Goal: Communication & Community: Answer question/provide support

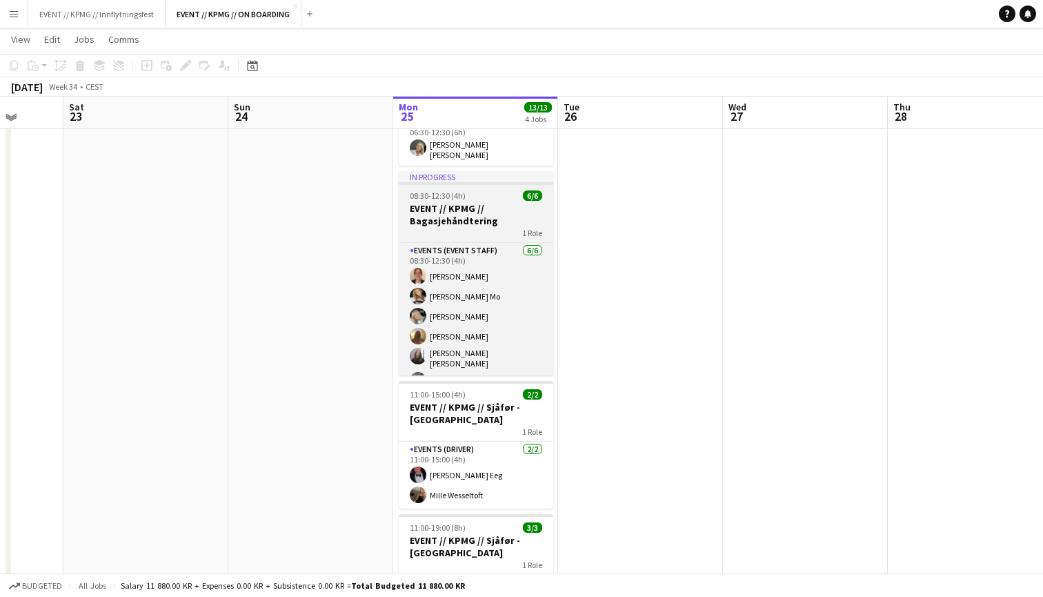
scroll to position [168, 0]
click at [480, 217] on h3 "EVENT // KPMG // Bagasjehåndtering" at bounding box center [476, 215] width 154 height 25
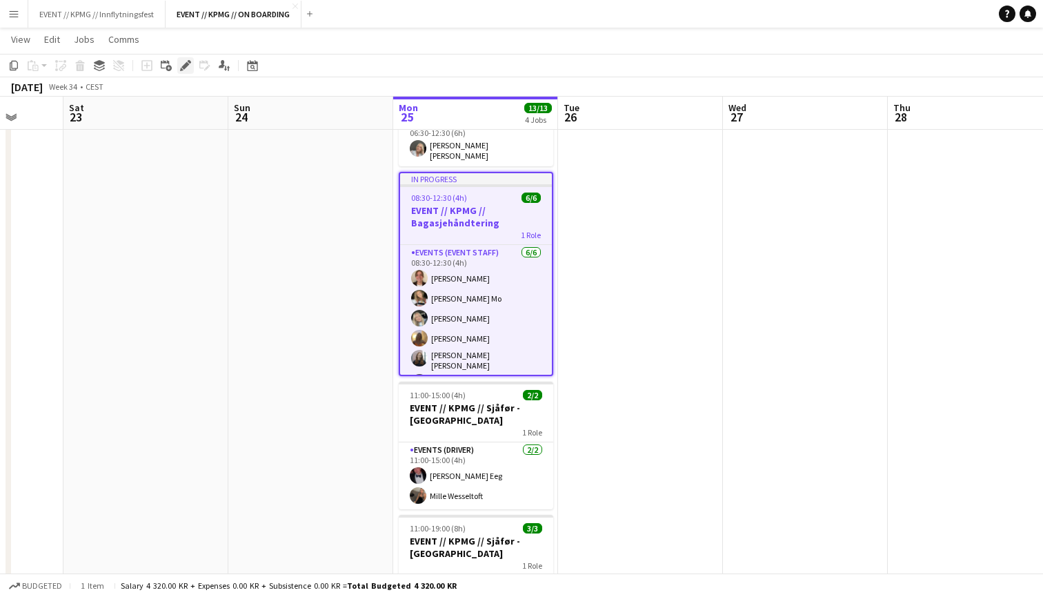
click at [186, 63] on icon at bounding box center [185, 66] width 8 height 8
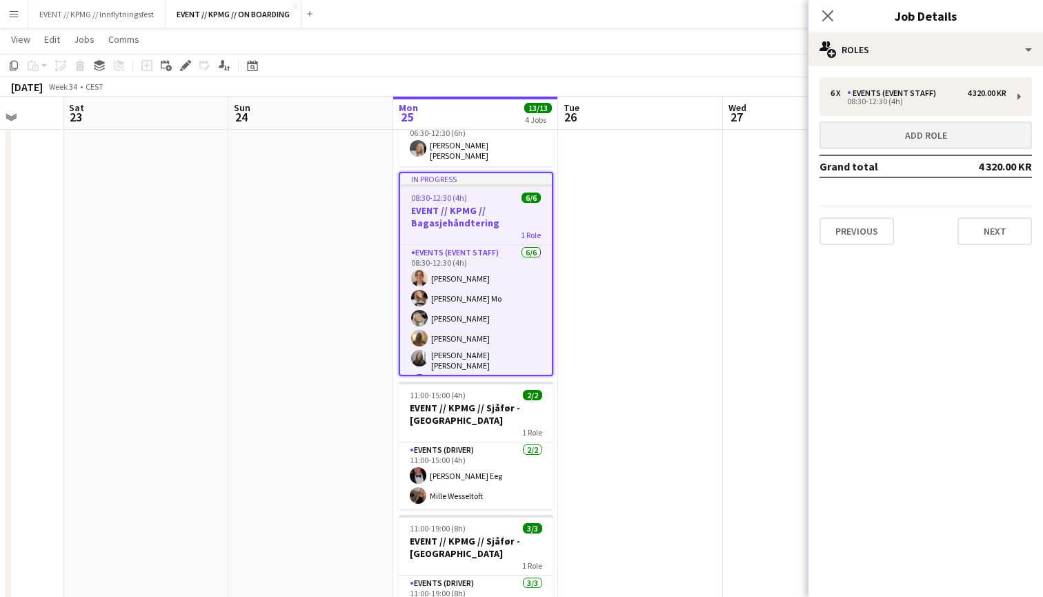
click at [914, 134] on button "Add role" at bounding box center [925, 135] width 212 height 28
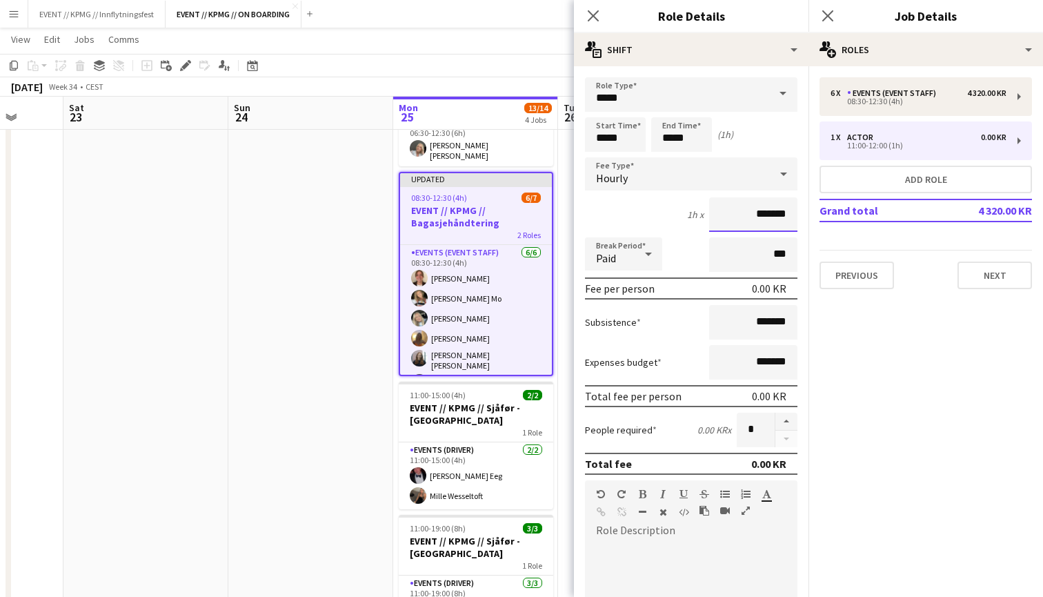
click at [752, 217] on input "*******" at bounding box center [753, 214] width 88 height 34
type input "******"
click at [672, 104] on input "*****" at bounding box center [691, 94] width 212 height 34
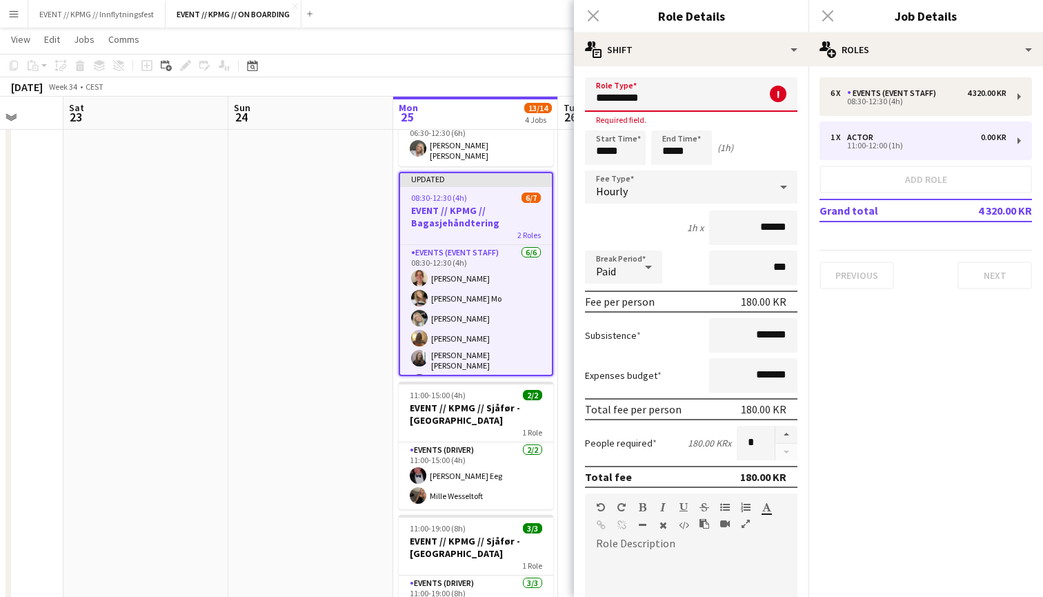
click at [672, 104] on input "**********" at bounding box center [691, 94] width 212 height 34
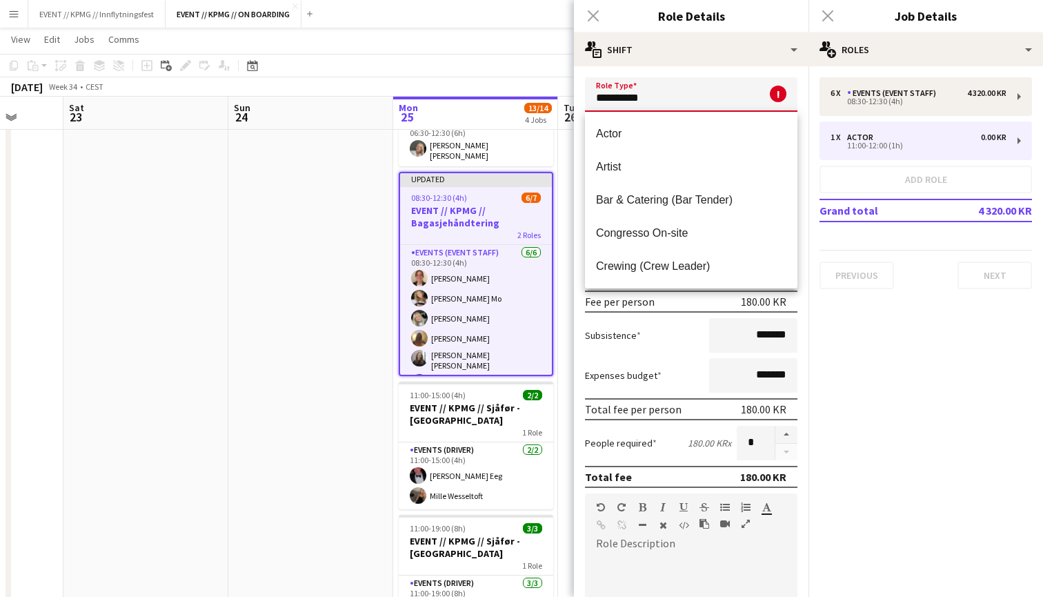
click at [672, 104] on input "**********" at bounding box center [691, 94] width 212 height 34
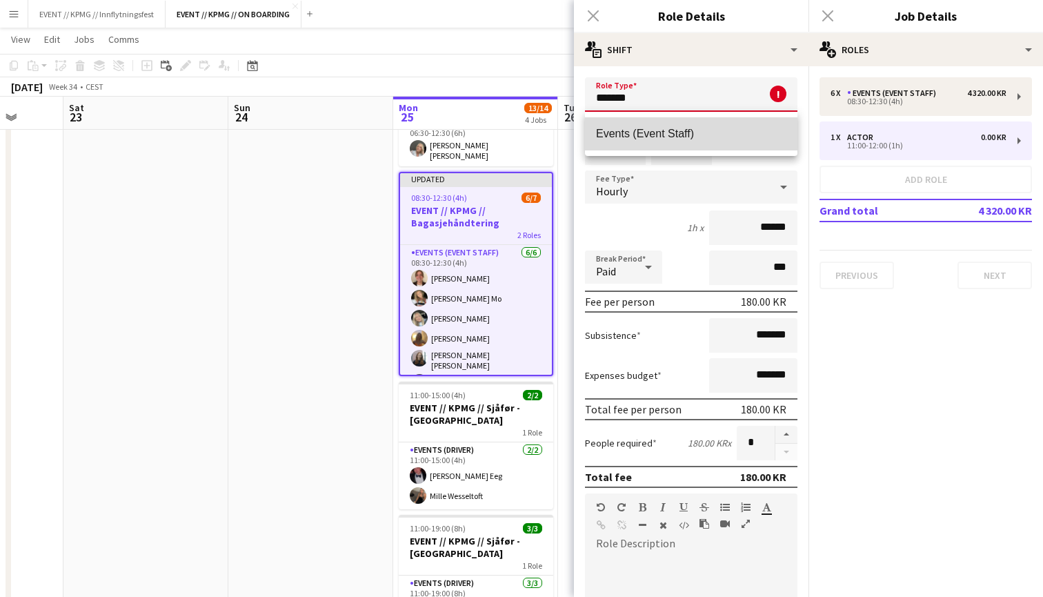
click at [674, 129] on span "Events (Event Staff)" at bounding box center [691, 133] width 190 height 13
type input "**********"
type input "*********"
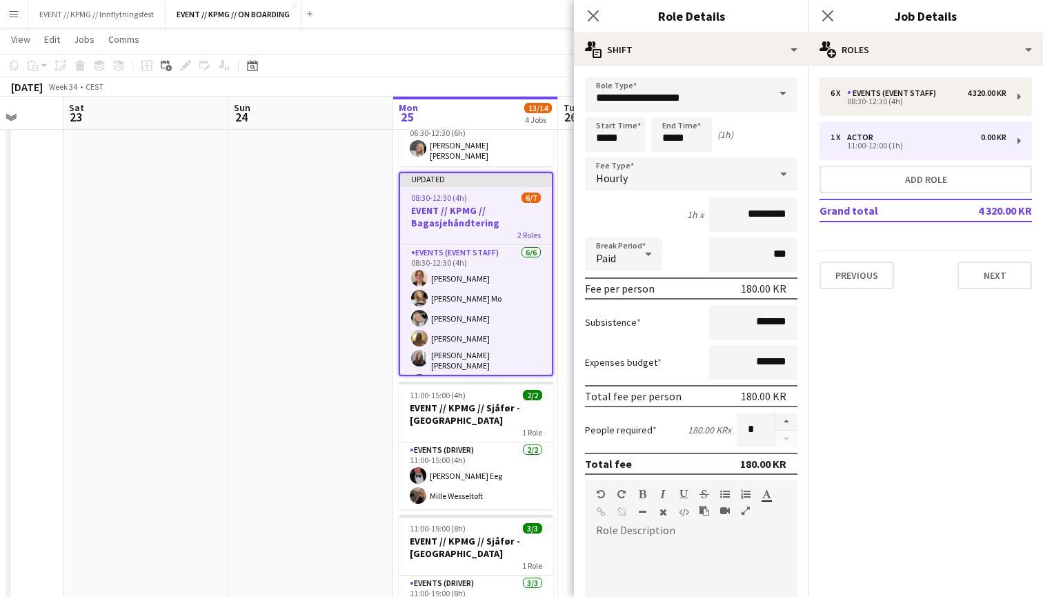
click at [566, 317] on app-date-cell at bounding box center [640, 336] width 165 height 698
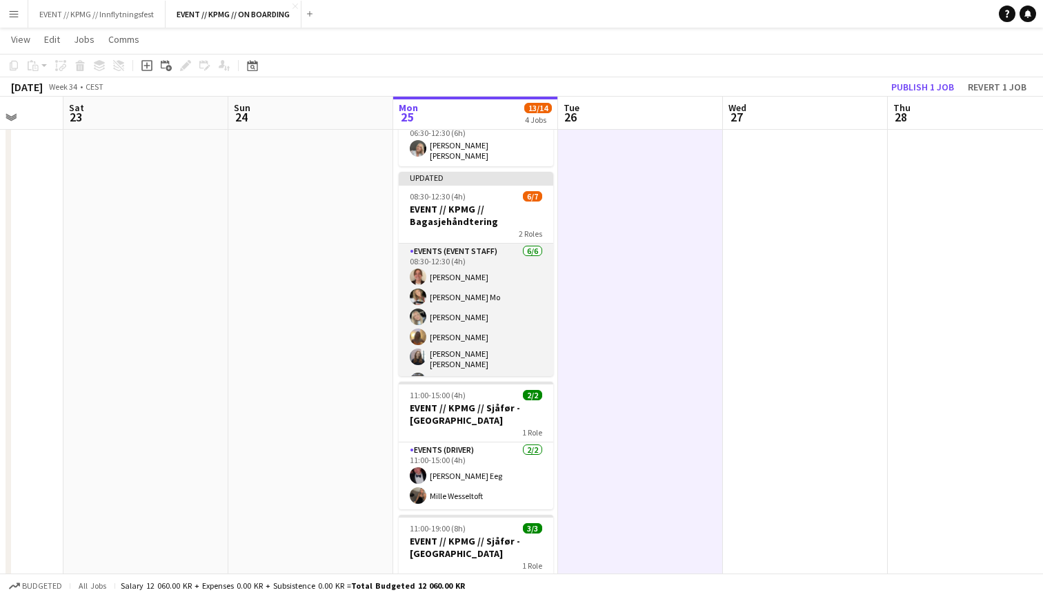
click at [490, 318] on app-card-role "Events (Event Staff) [DATE] 08:30-12:30 (4h) [PERSON_NAME] [PERSON_NAME] Mo [PE…" at bounding box center [476, 318] width 154 height 151
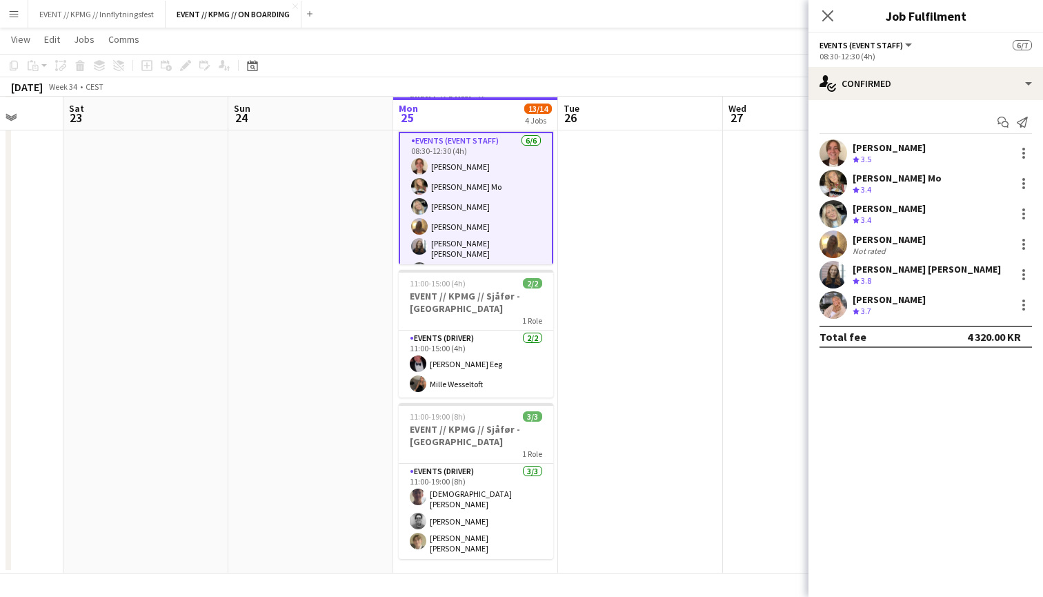
scroll to position [279, 0]
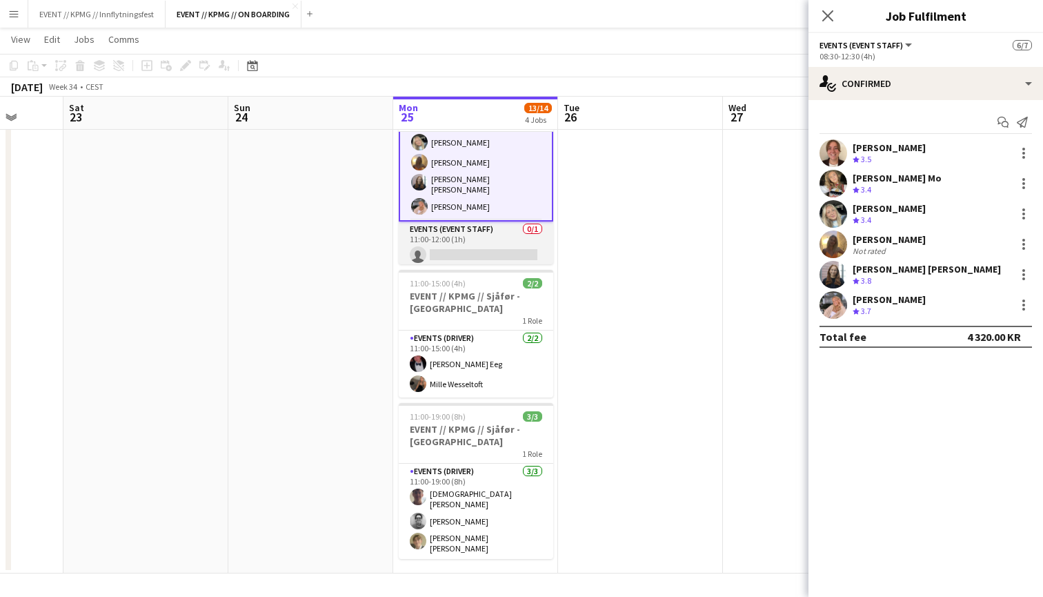
click at [501, 232] on app-card-role "Events (Event Staff) 0/1 11:00-12:00 (1h) single-neutral-actions" at bounding box center [476, 244] width 154 height 47
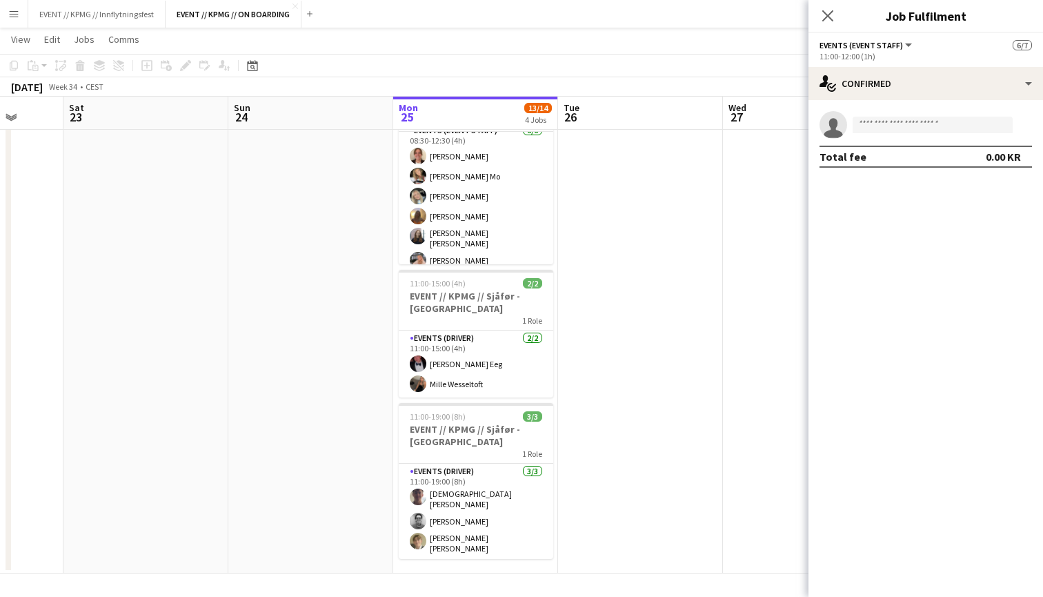
scroll to position [0, 0]
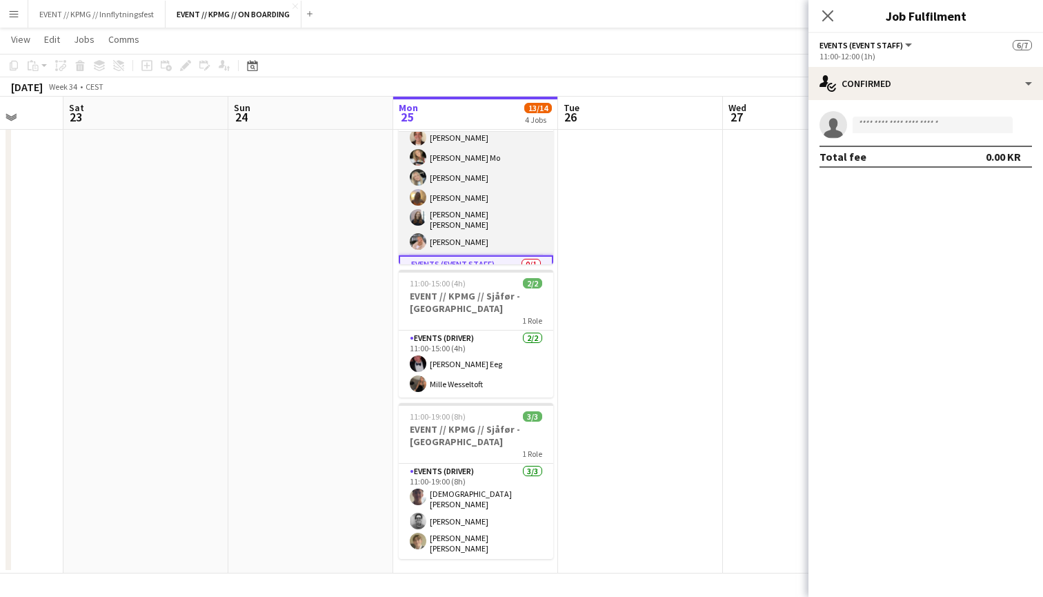
click at [501, 232] on app-card-role "Events (Event Staff) [DATE] 08:30-12:30 (4h) [PERSON_NAME] [PERSON_NAME] Mo [PE…" at bounding box center [476, 179] width 154 height 151
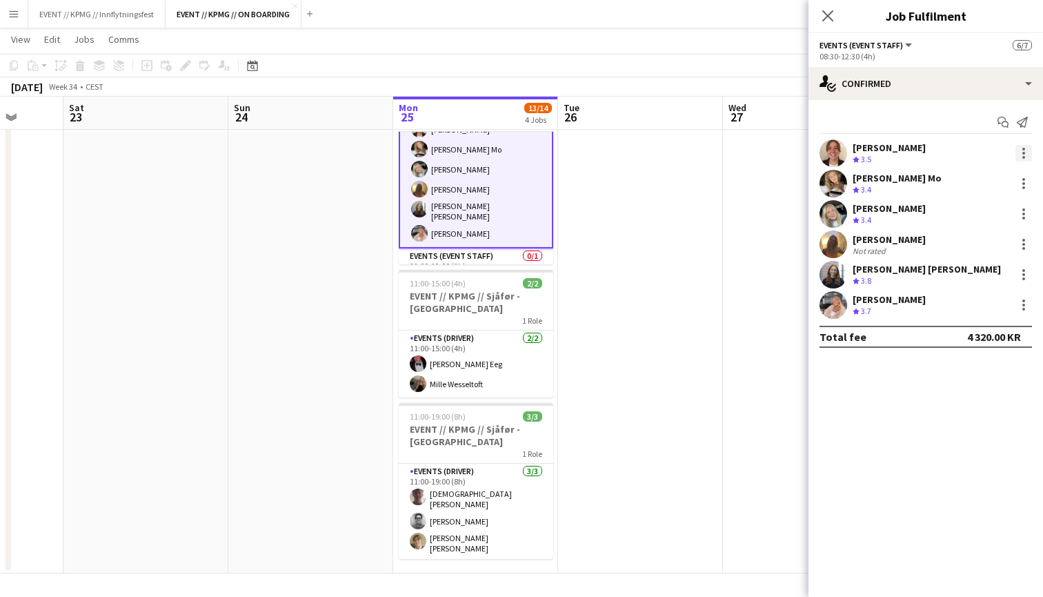
click at [1027, 157] on div at bounding box center [1023, 153] width 17 height 17
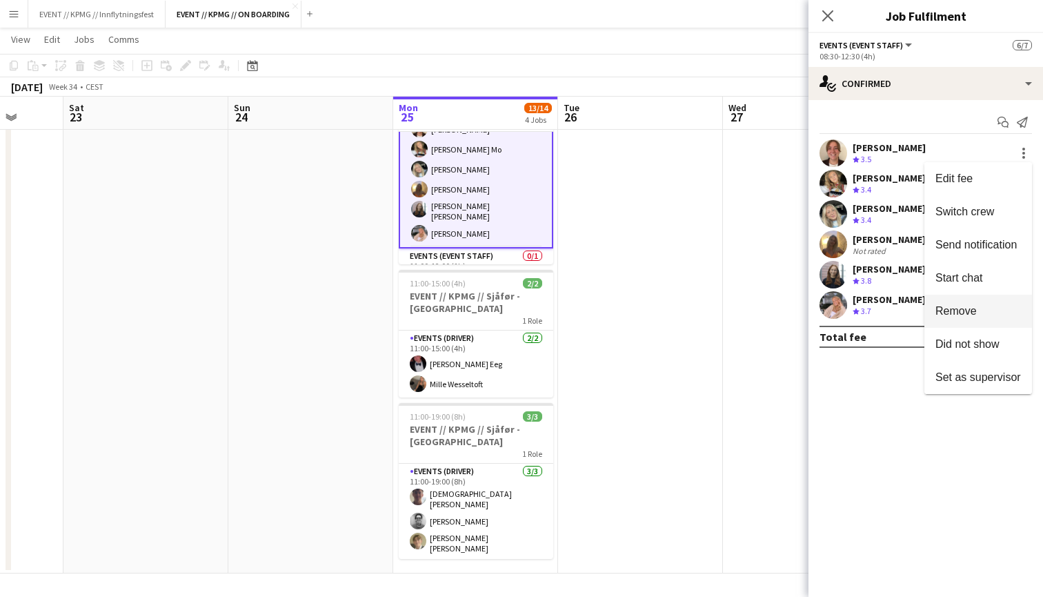
click at [1006, 324] on button "Remove" at bounding box center [978, 310] width 108 height 33
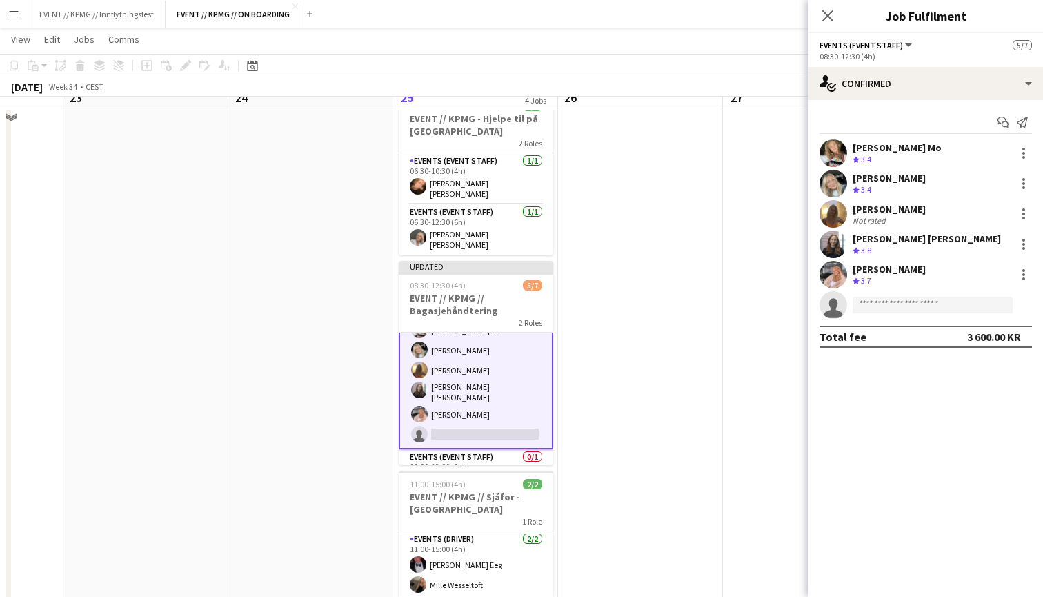
scroll to position [39, 0]
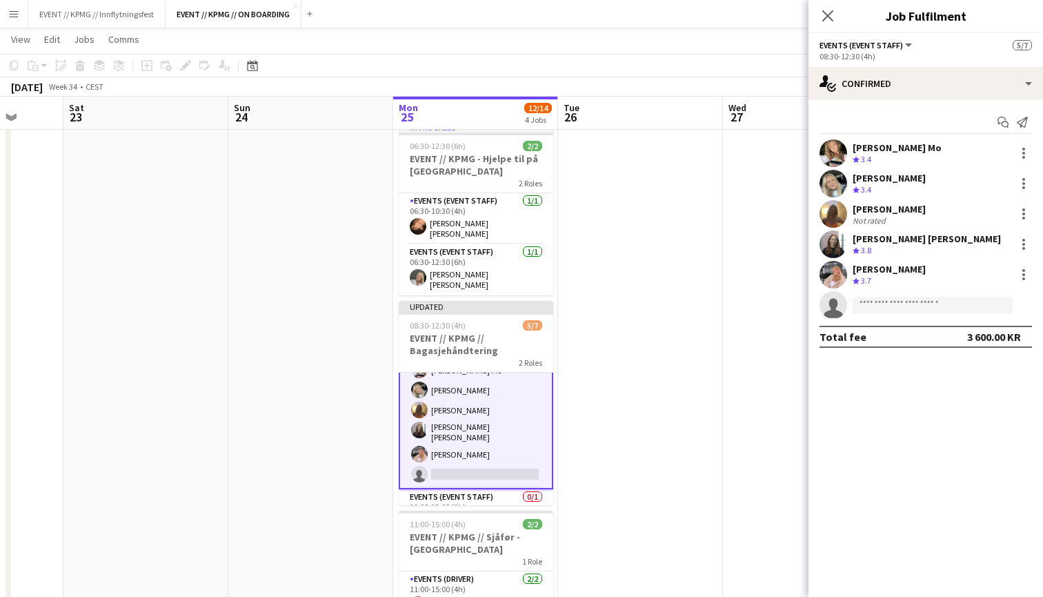
click at [780, 202] on app-date-cell at bounding box center [805, 465] width 165 height 698
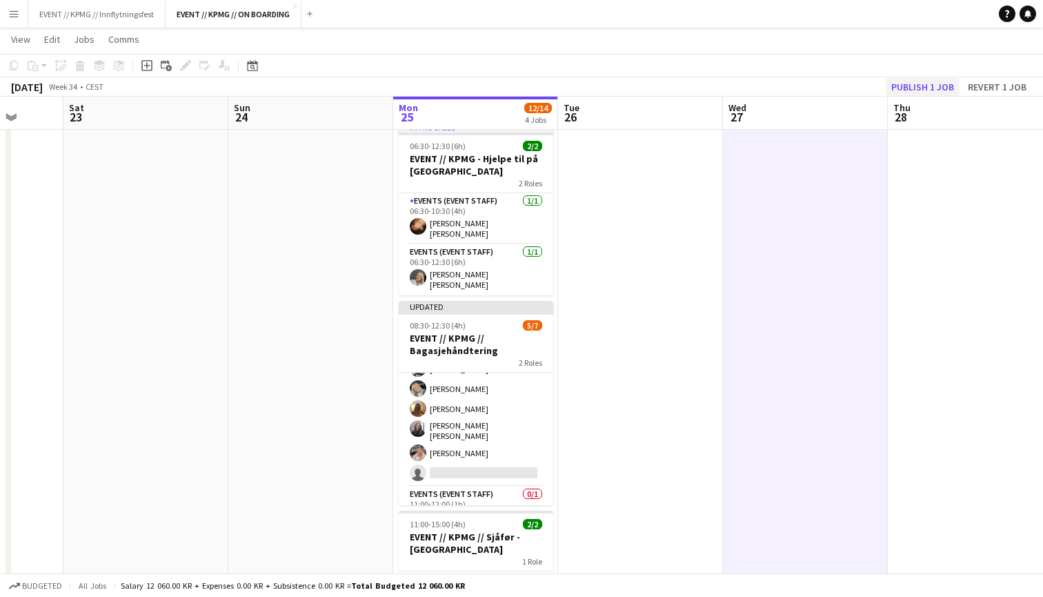
click at [914, 90] on button "Publish 1 job" at bounding box center [922, 87] width 74 height 18
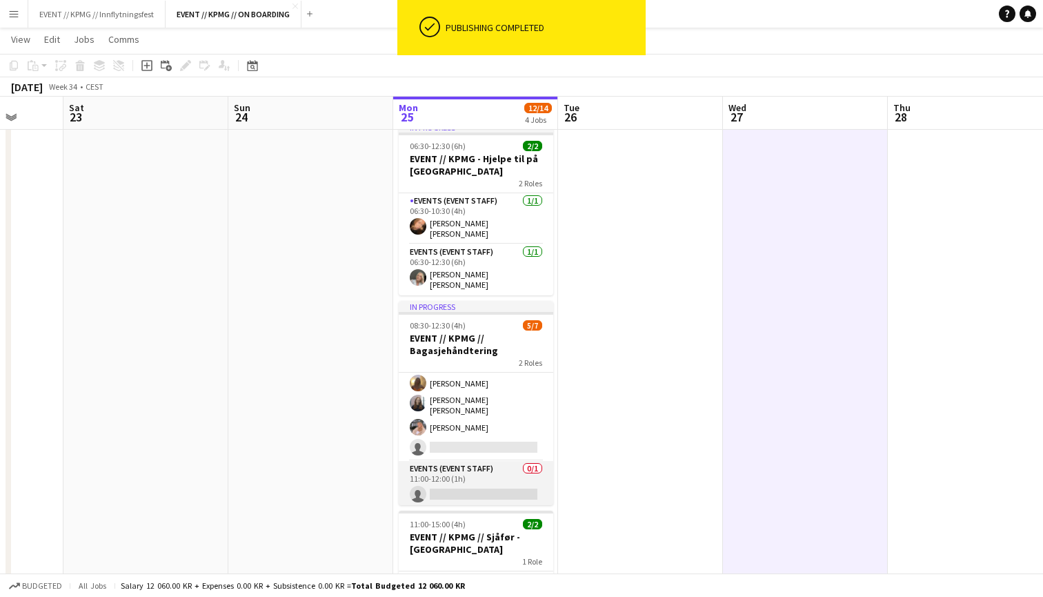
scroll to position [61, 0]
click at [477, 462] on app-card-role "Events (Event Staff) 0/1 11:00-12:00 (1h) single-neutral-actions" at bounding box center [476, 485] width 154 height 47
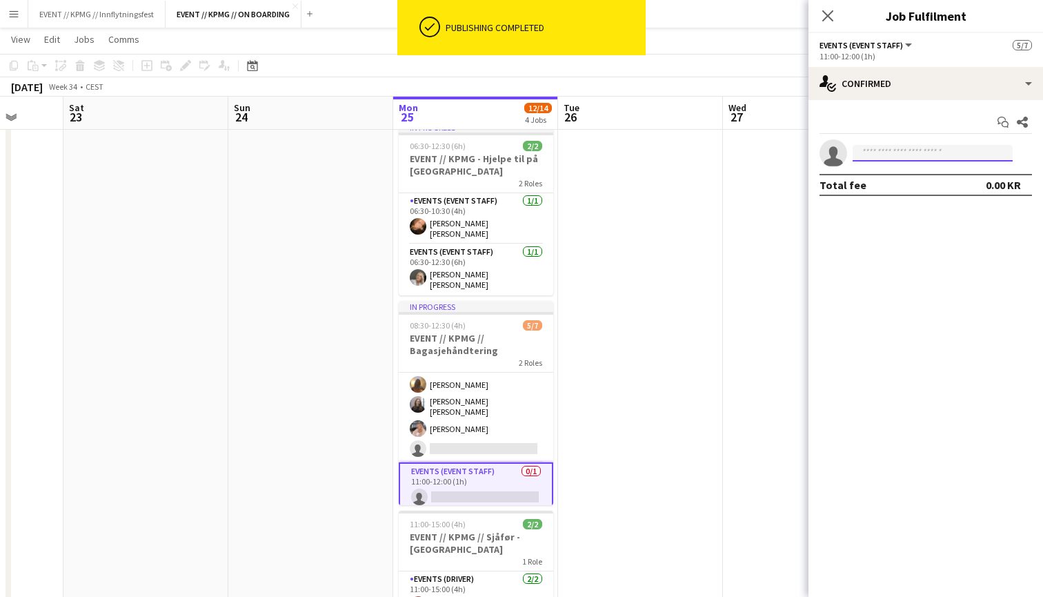
click at [897, 150] on input at bounding box center [932, 153] width 160 height 17
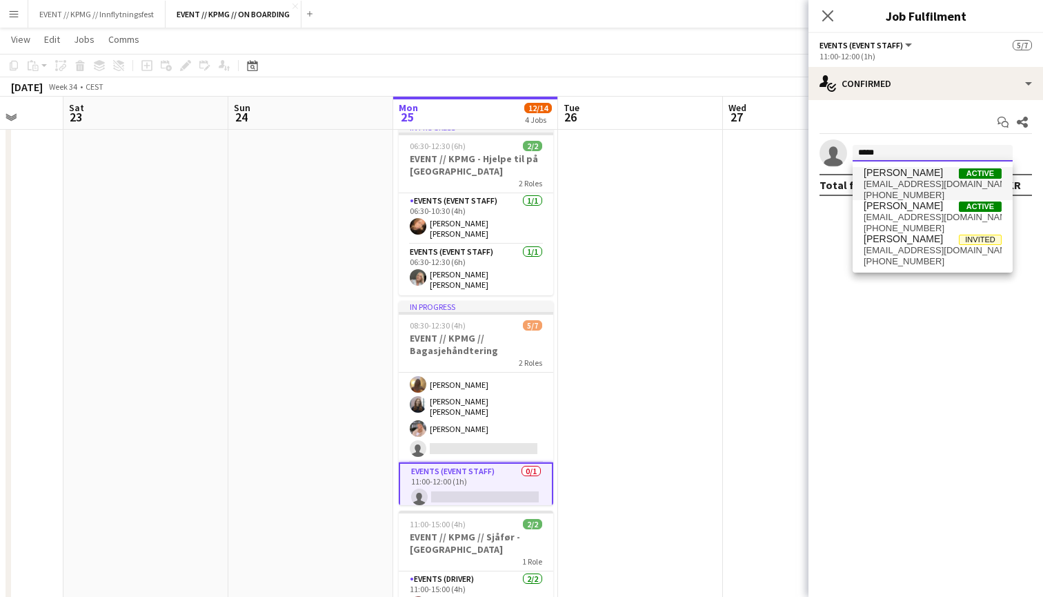
type input "*****"
click at [898, 177] on span "[PERSON_NAME]" at bounding box center [902, 173] width 79 height 12
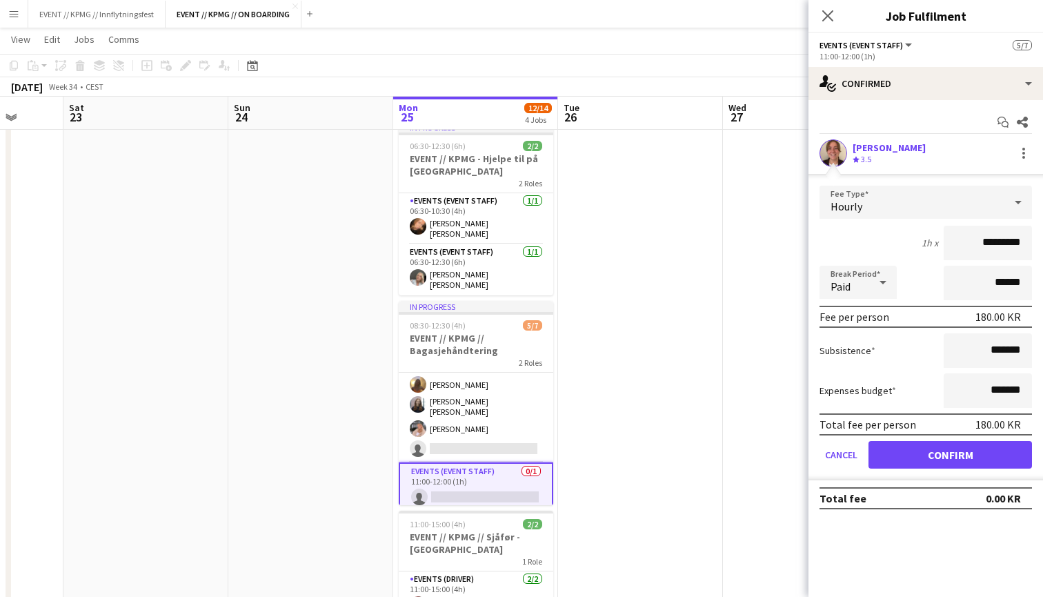
click at [959, 449] on button "Confirm" at bounding box center [949, 455] width 163 height 28
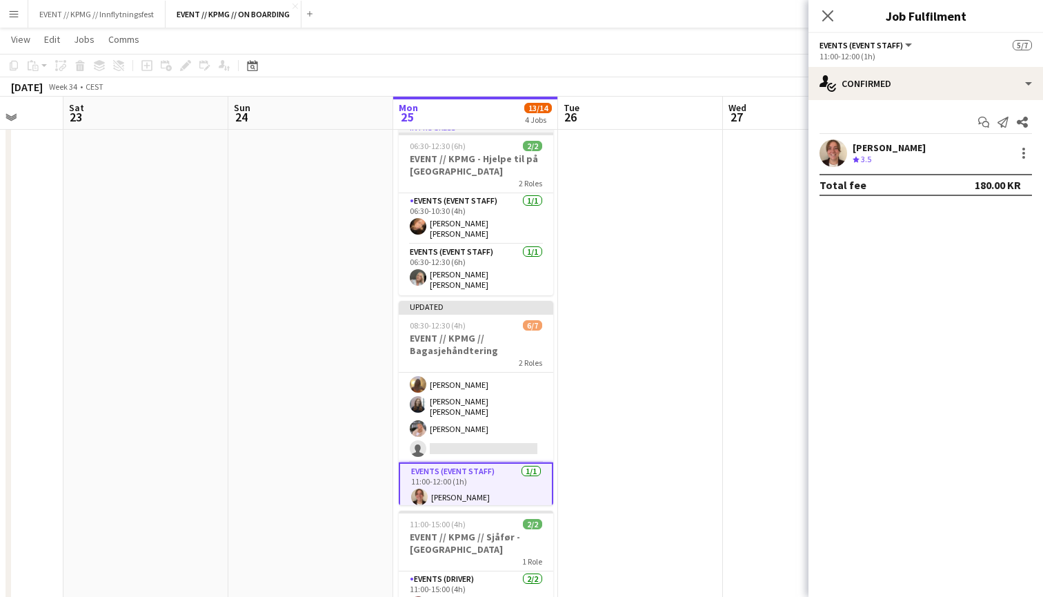
click at [507, 473] on app-card-role "Events (Event Staff) [DATE] 11:00-12:00 (1h) [PERSON_NAME]" at bounding box center [476, 487] width 154 height 50
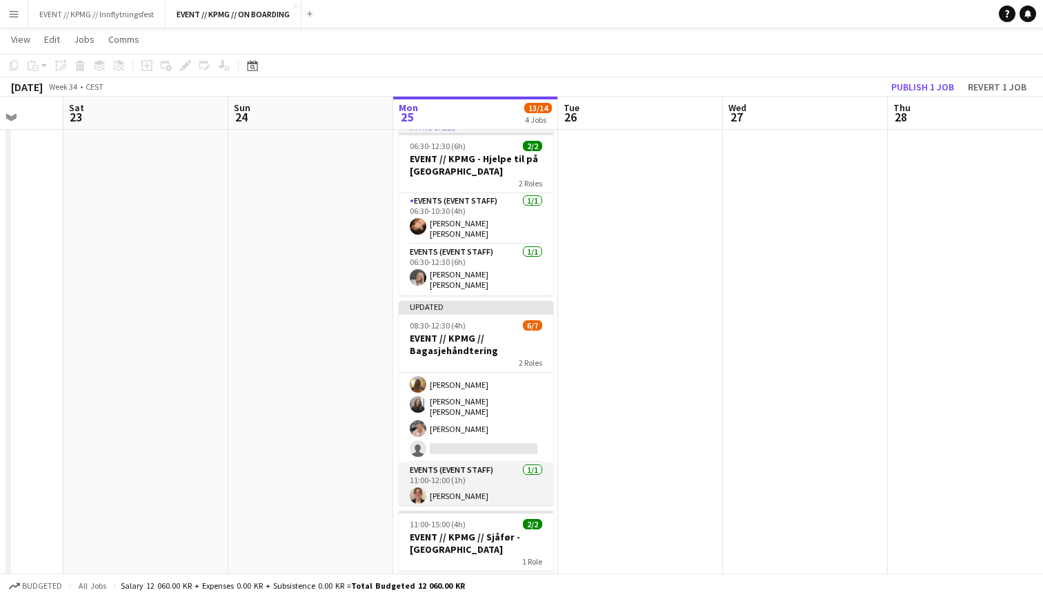
click at [511, 470] on app-card-role "Events (Event Staff) [DATE] 11:00-12:00 (1h) [PERSON_NAME]" at bounding box center [476, 485] width 154 height 47
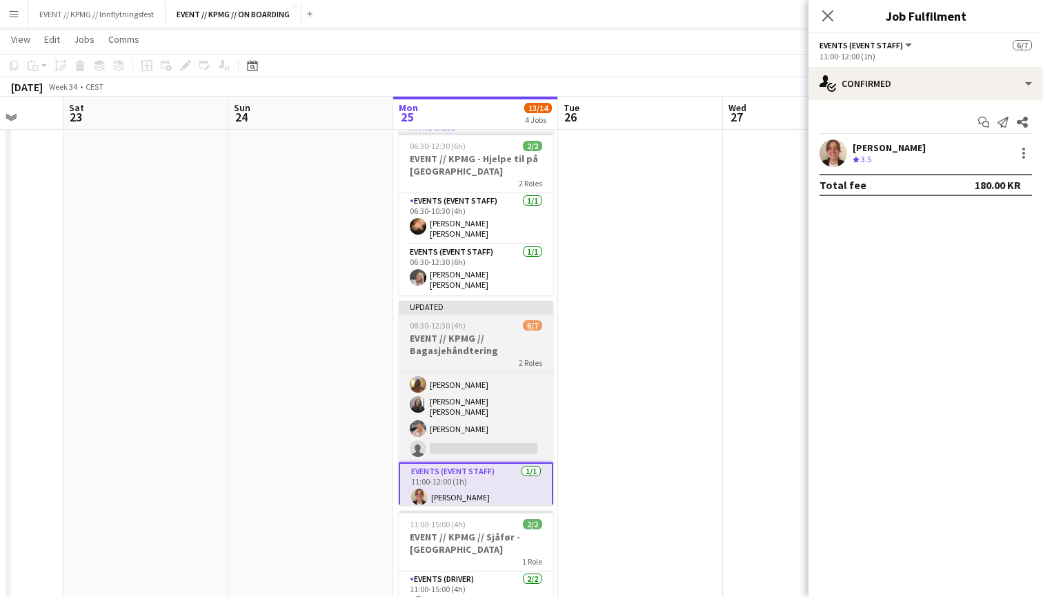
click at [477, 336] on h3 "EVENT // KPMG // Bagasjehåndtering" at bounding box center [476, 344] width 154 height 25
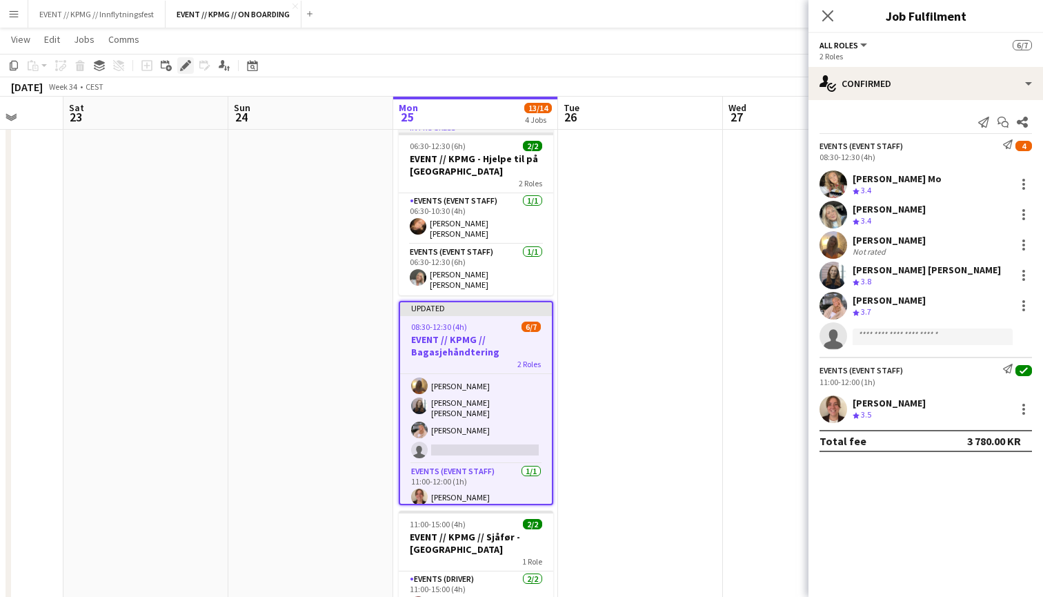
click at [180, 65] on icon "Edit" at bounding box center [185, 65] width 11 height 11
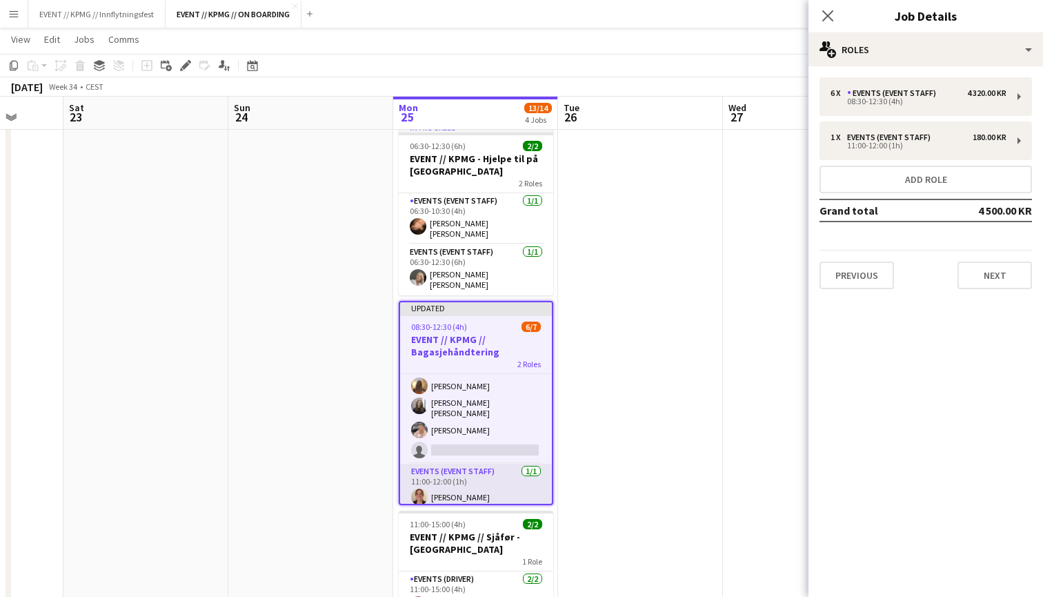
click at [504, 480] on app-card-role "Events (Event Staff) [DATE] 11:00-12:00 (1h) [PERSON_NAME]" at bounding box center [476, 486] width 152 height 47
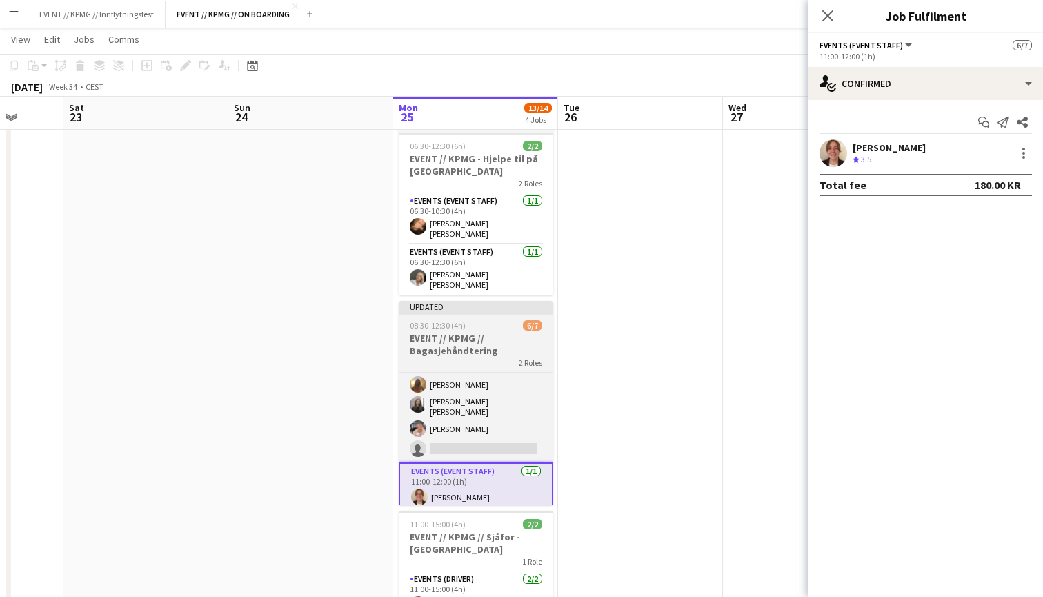
click at [468, 357] on div "2 Roles" at bounding box center [476, 362] width 154 height 11
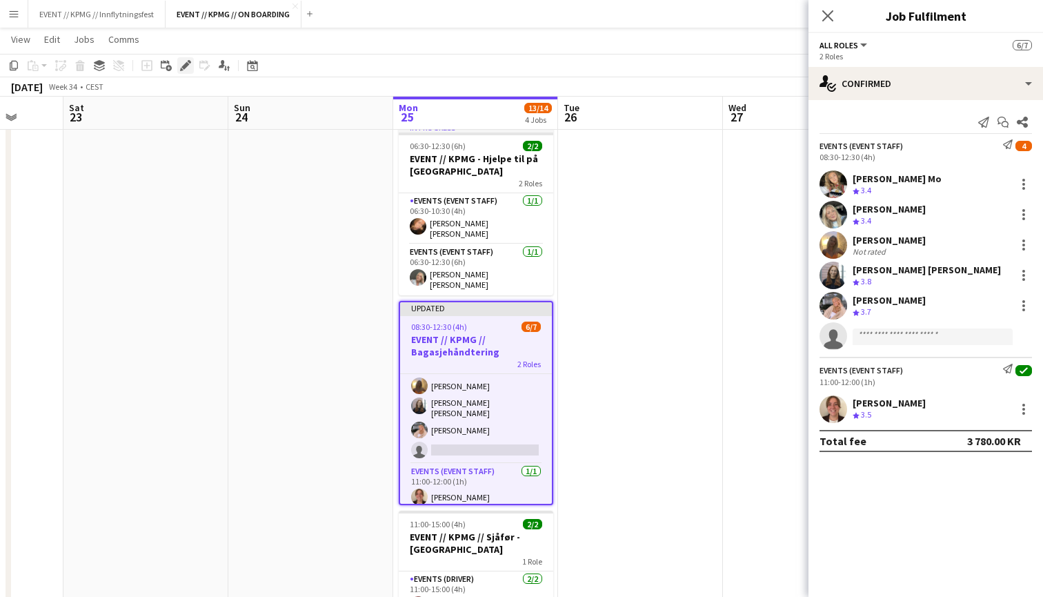
click at [181, 70] on icon at bounding box center [181, 69] width 3 height 3
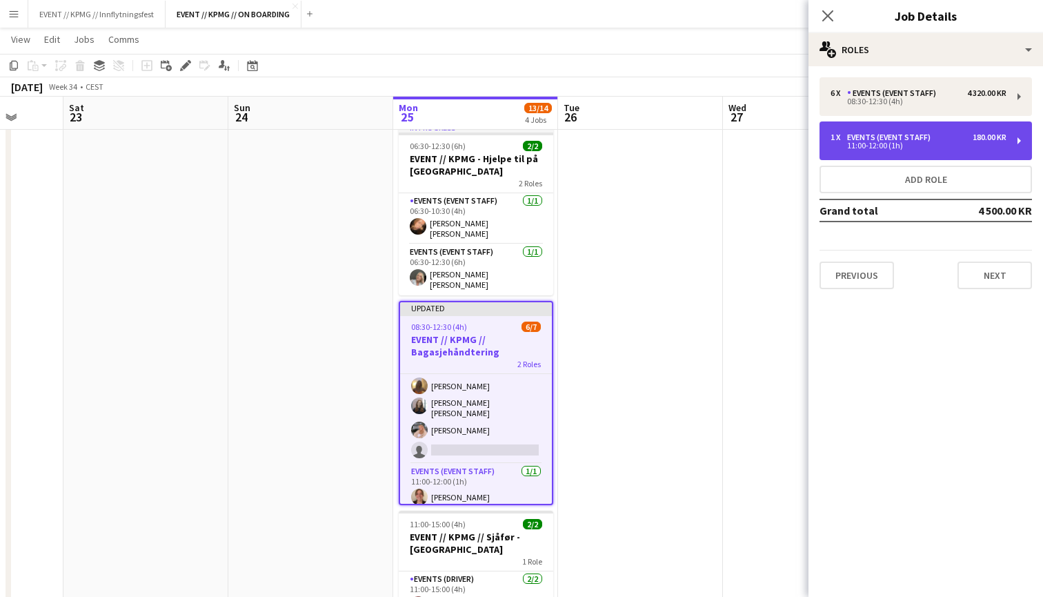
click at [845, 137] on div "1 x" at bounding box center [838, 137] width 17 height 10
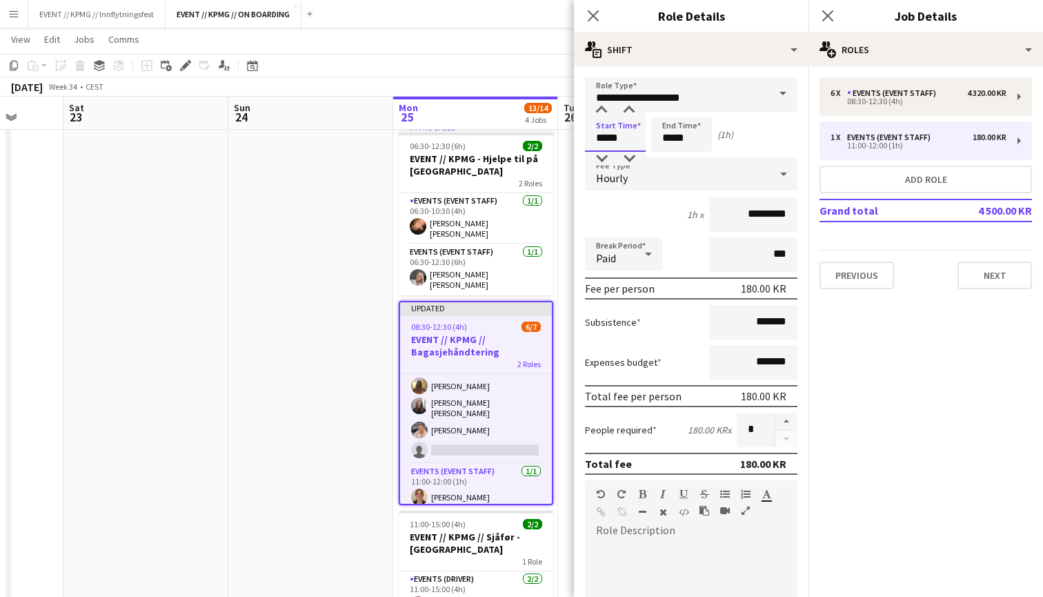
click at [611, 134] on input "*****" at bounding box center [615, 134] width 61 height 34
click at [605, 152] on div at bounding box center [602, 159] width 28 height 14
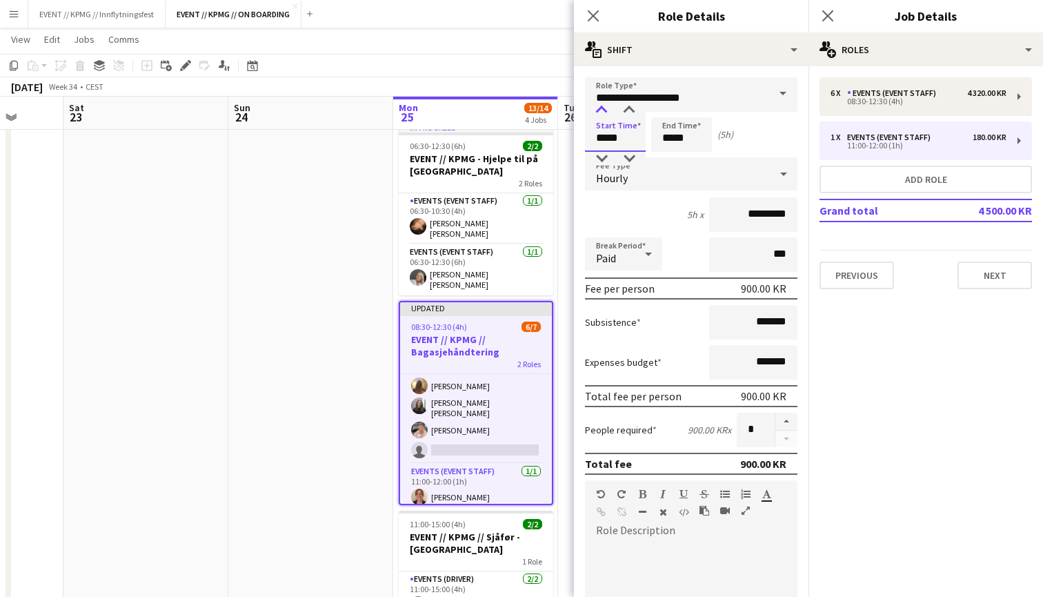
click at [601, 106] on div at bounding box center [602, 110] width 28 height 14
click at [625, 108] on div at bounding box center [629, 110] width 28 height 14
type input "*****"
click at [625, 108] on div at bounding box center [629, 110] width 28 height 14
click at [686, 148] on input "*****" at bounding box center [681, 134] width 61 height 34
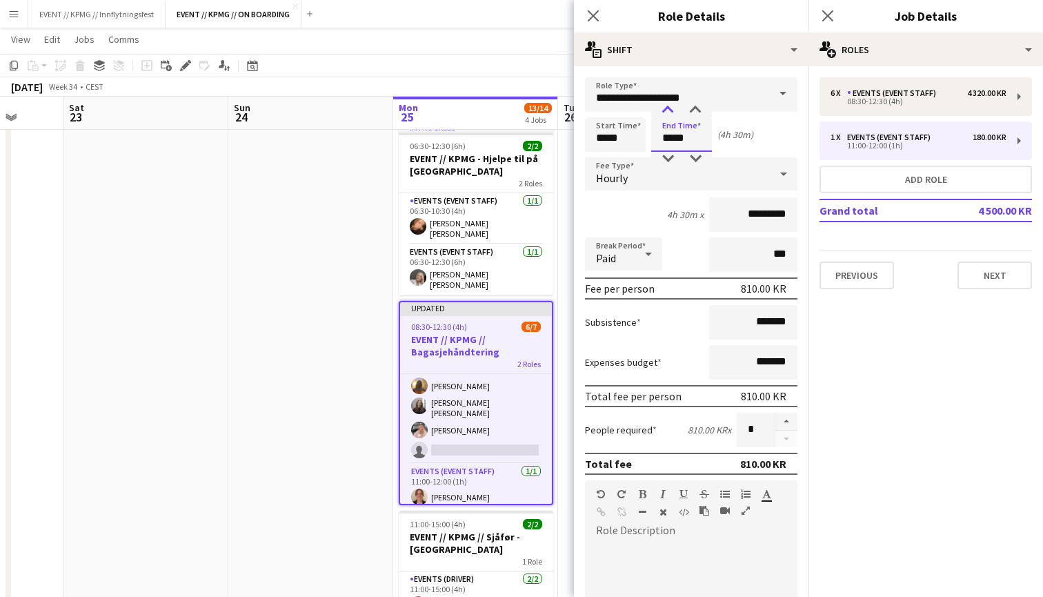
click at [666, 108] on div at bounding box center [668, 110] width 28 height 14
click at [757, 138] on div "Start Time ***** End Time ***** (6h 30m)" at bounding box center [691, 134] width 212 height 34
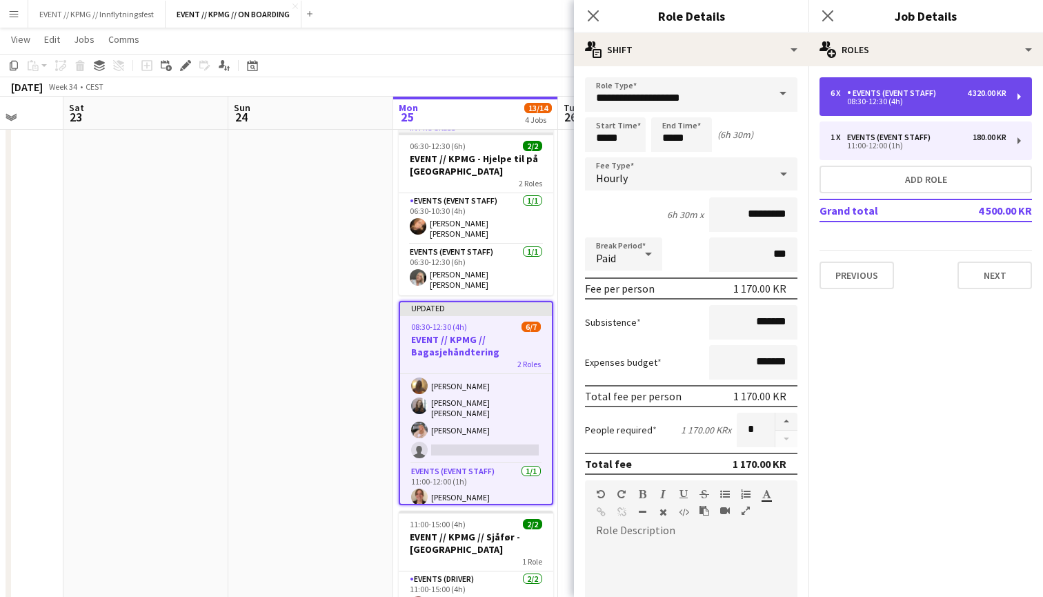
click at [878, 112] on div "6 x Events (Event Staff) 4 320.00 KR 08:30-12:30 (4h)" at bounding box center [925, 96] width 212 height 39
type input "*****"
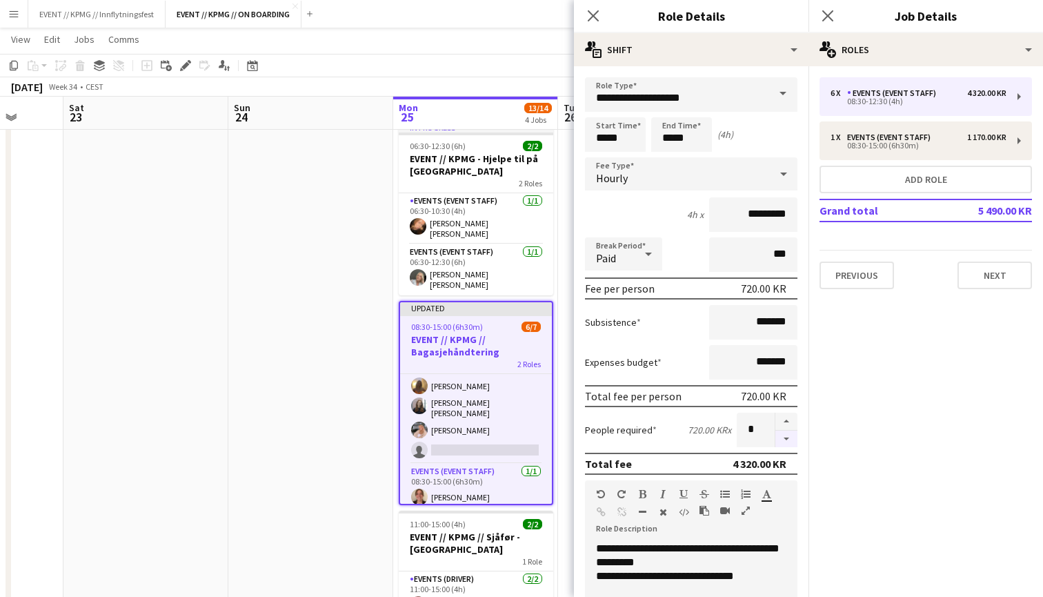
click at [785, 439] on button "button" at bounding box center [786, 438] width 22 height 17
type input "*"
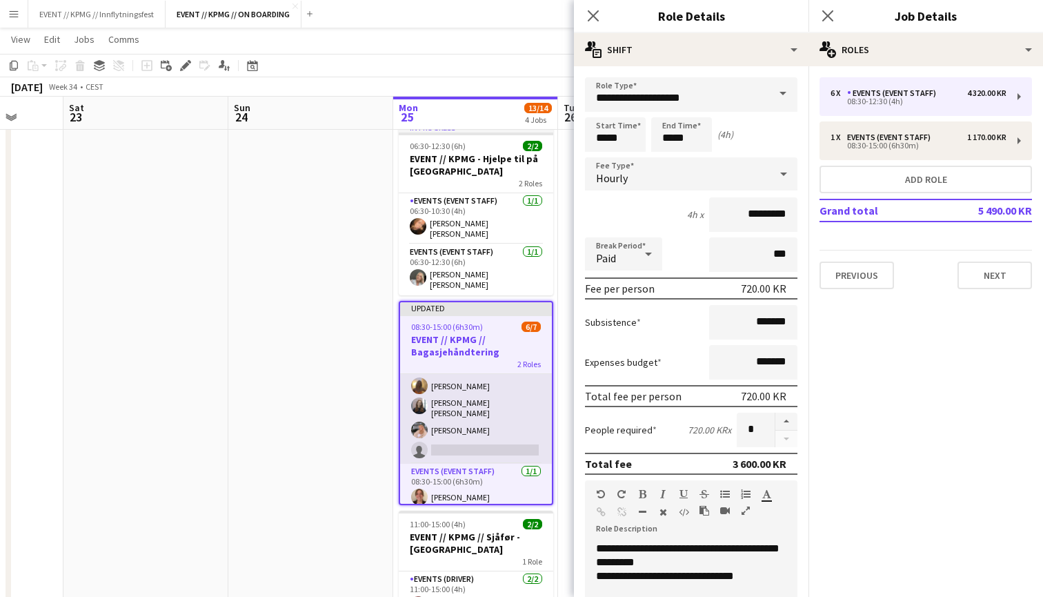
click at [403, 368] on app-card-role "Events (Event Staff) 2I 4A [DATE] 08:30-12:30 (4h) [PERSON_NAME] Mo [PERSON_NAM…" at bounding box center [476, 387] width 152 height 151
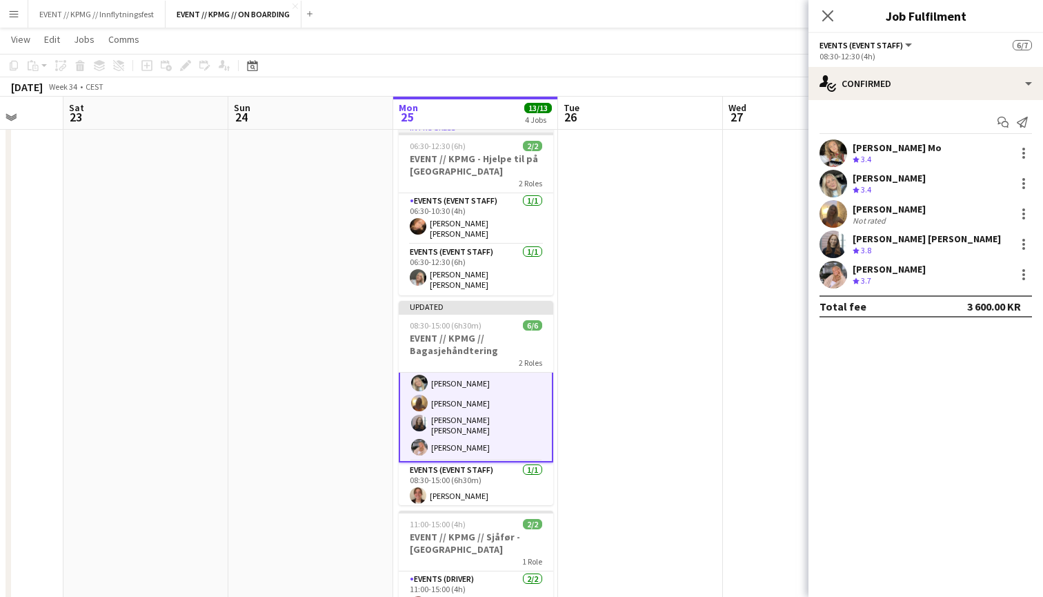
click at [378, 369] on app-date-cell at bounding box center [310, 465] width 165 height 698
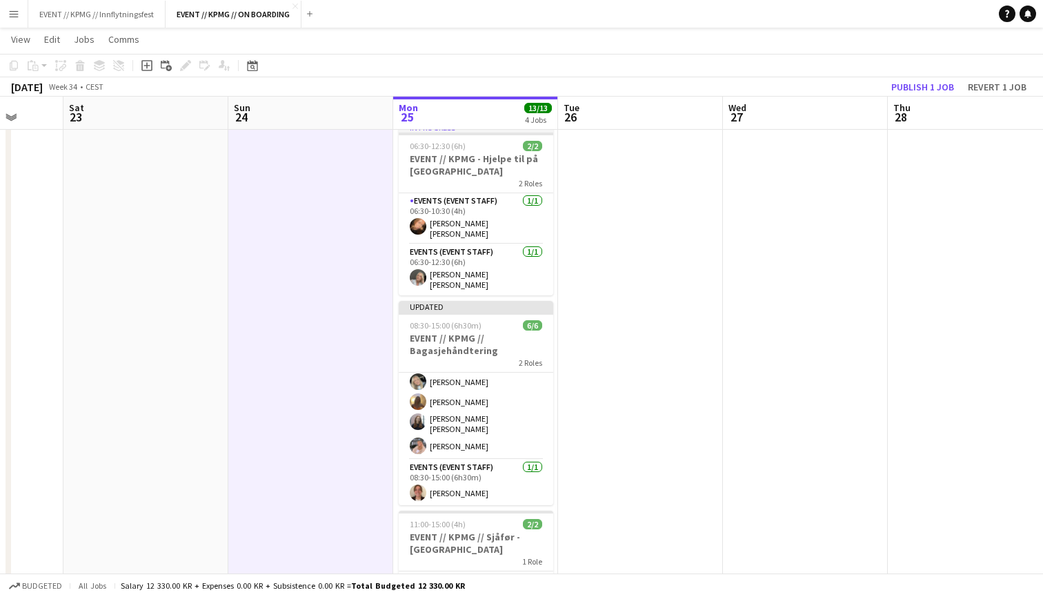
scroll to position [41, 0]
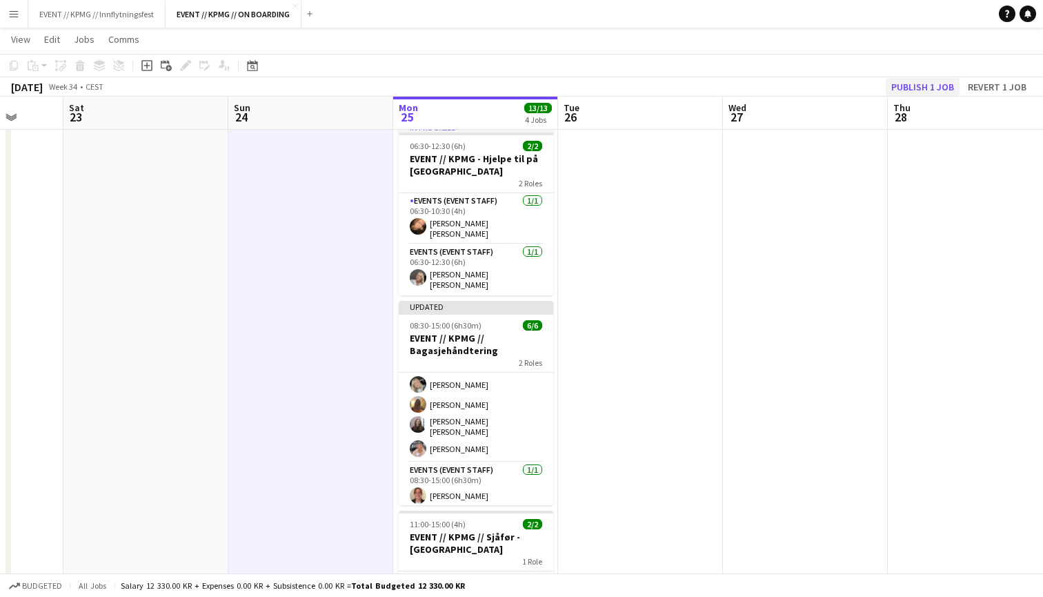
click at [917, 94] on button "Publish 1 job" at bounding box center [922, 87] width 74 height 18
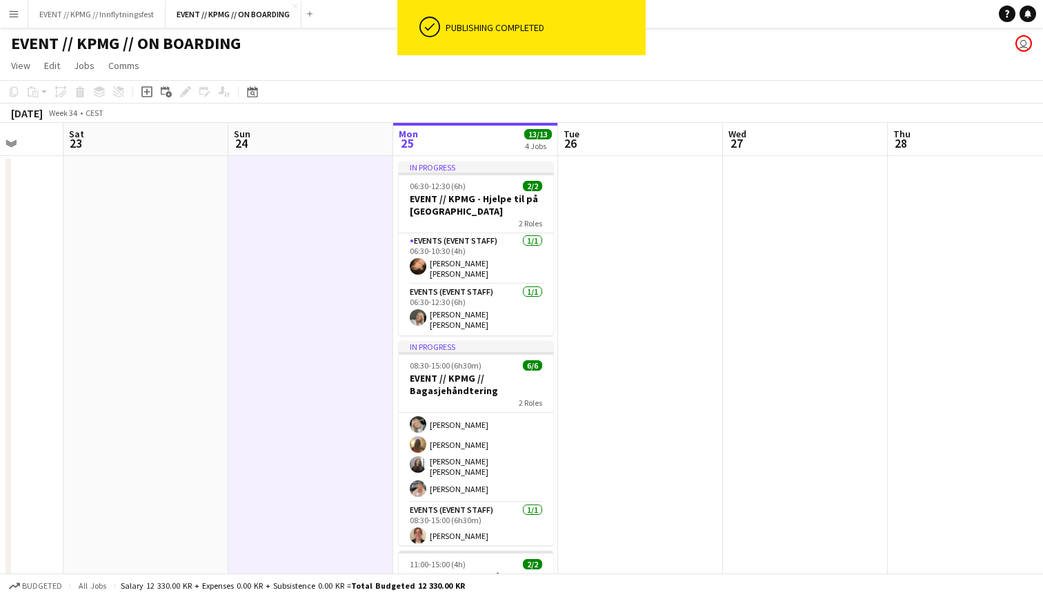
scroll to position [0, 0]
click at [692, 281] on app-date-cell at bounding box center [640, 505] width 165 height 698
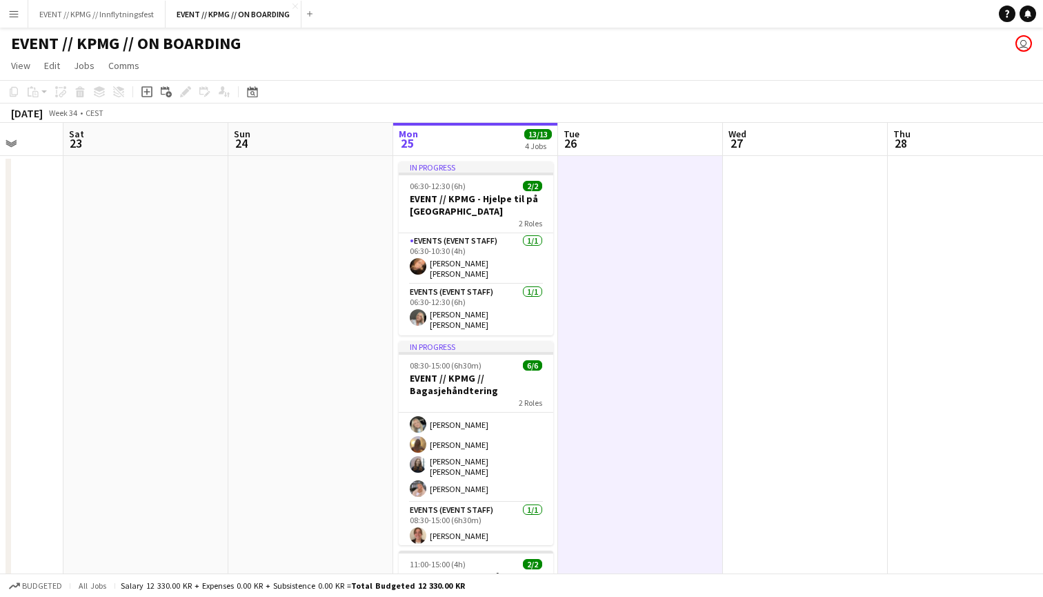
click at [761, 268] on app-date-cell at bounding box center [805, 505] width 165 height 698
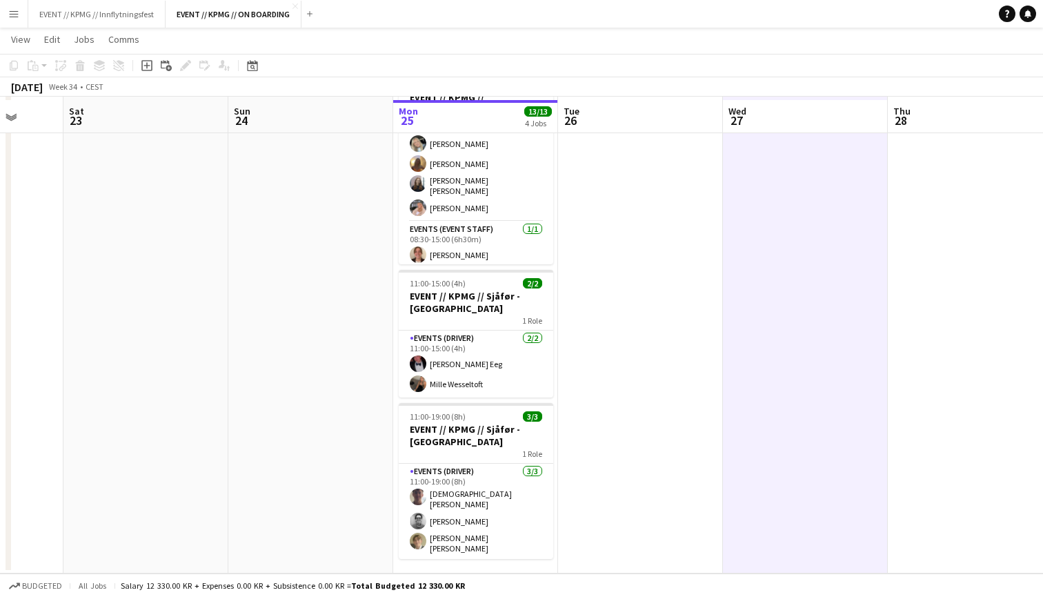
scroll to position [279, 0]
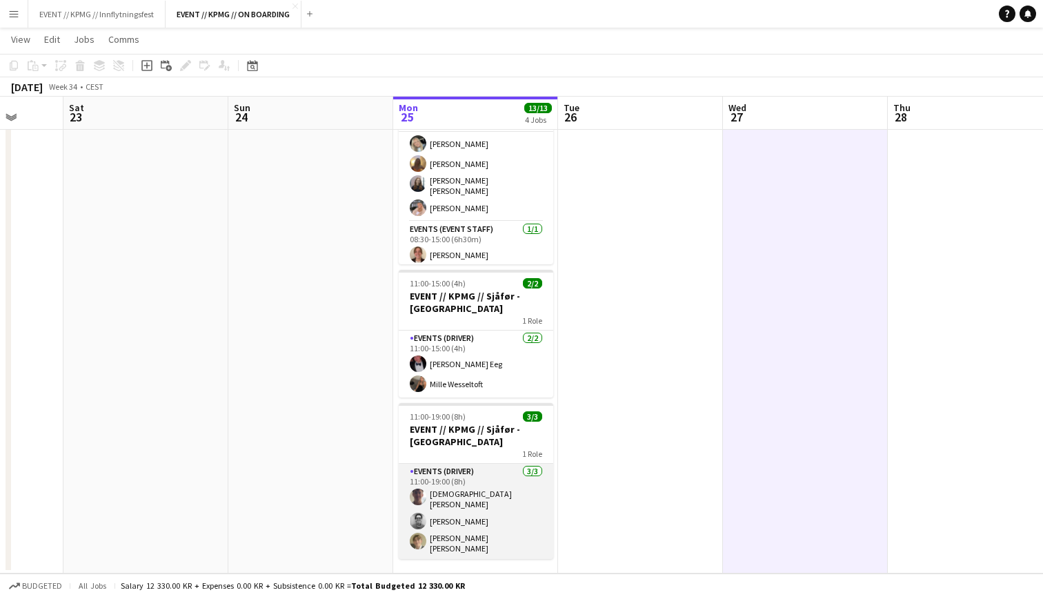
click at [484, 490] on app-card-role "Events (Driver) [DATE] 11:00-19:00 (8h) [DEMOGRAPHIC_DATA][PERSON_NAME] [DEMOGR…" at bounding box center [476, 510] width 154 height 95
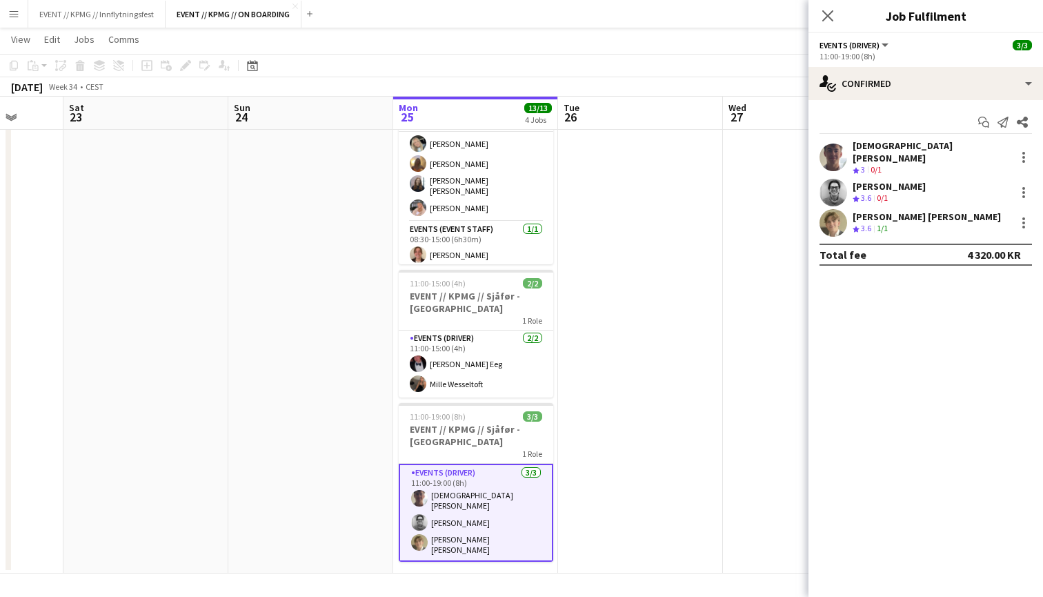
click at [863, 138] on div "Start chat Send notification Share [PERSON_NAME] Crew rating 3 0/1 [PERSON_NAME…" at bounding box center [925, 188] width 234 height 177
click at [863, 141] on div "[DEMOGRAPHIC_DATA][PERSON_NAME]" at bounding box center [930, 151] width 157 height 25
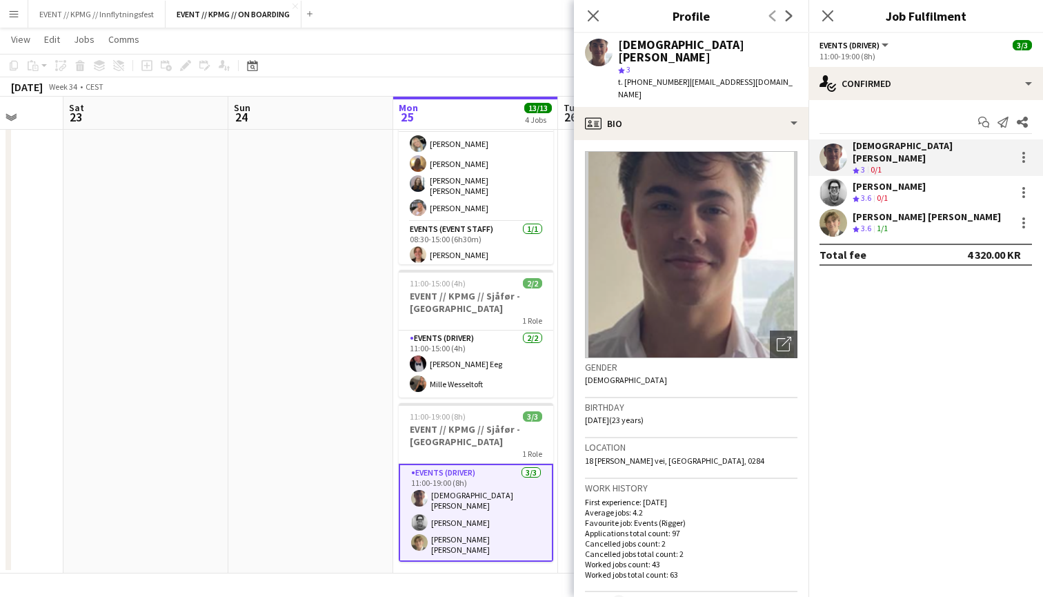
click at [867, 179] on div "[PERSON_NAME] Crew rating 3.6 0/1" at bounding box center [925, 193] width 234 height 28
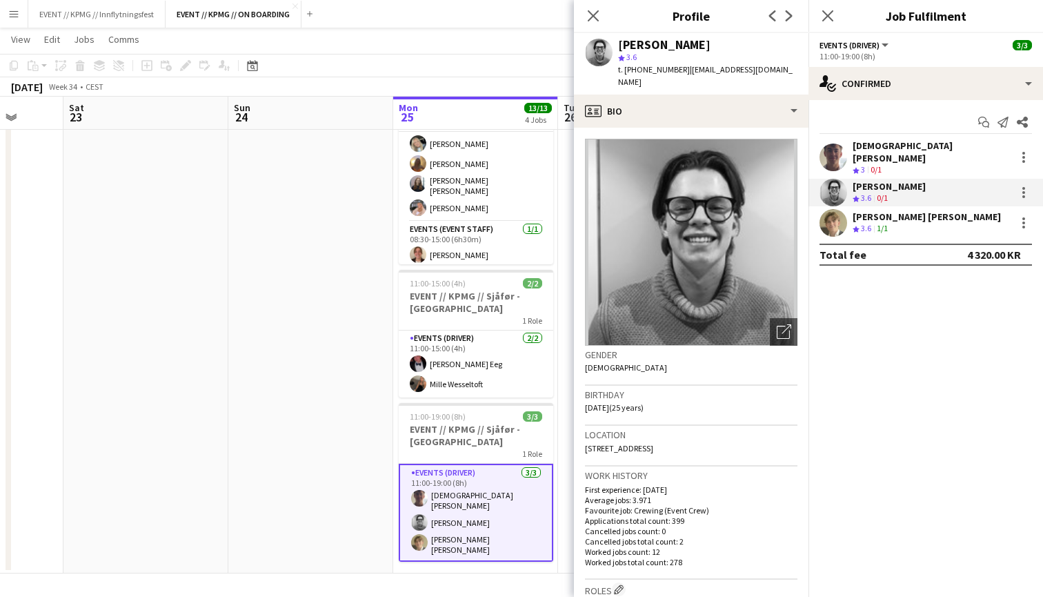
click at [874, 210] on div "[PERSON_NAME] [PERSON_NAME]" at bounding box center [926, 216] width 148 height 12
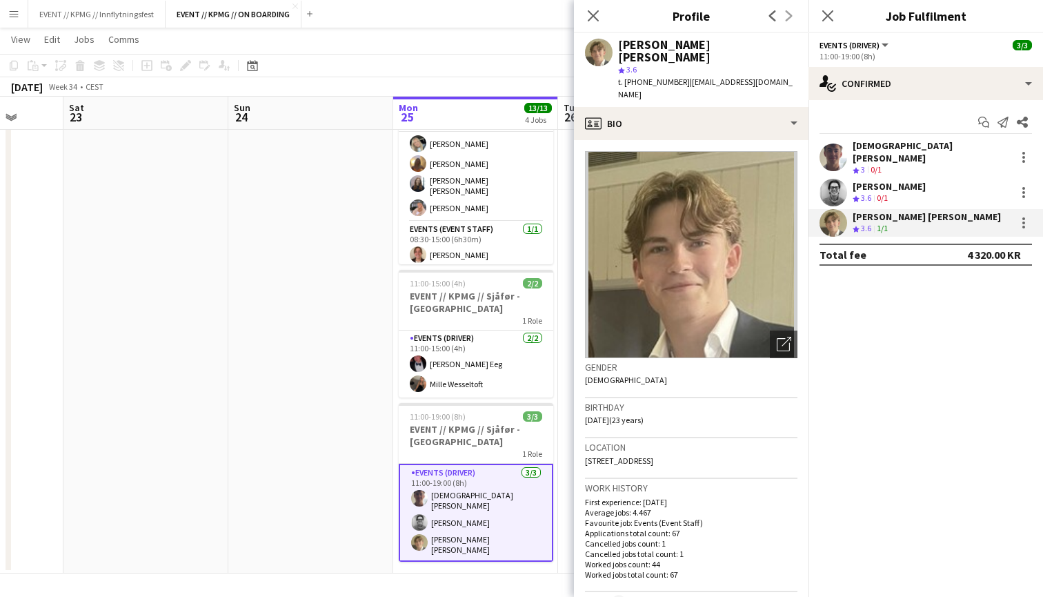
click at [361, 291] on app-date-cell at bounding box center [310, 224] width 165 height 698
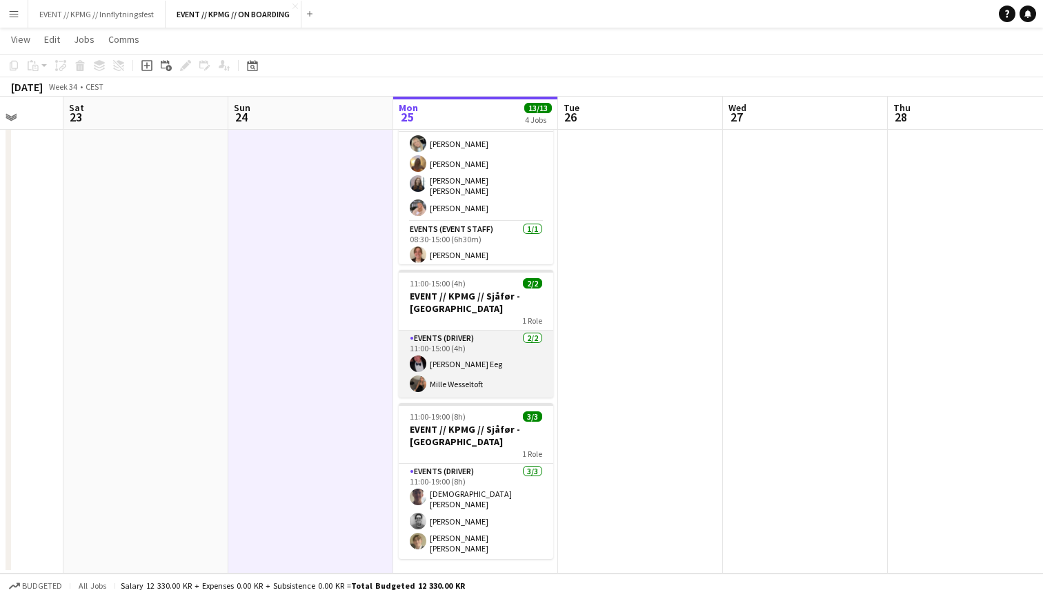
click at [456, 346] on app-card-role "Events (Driver) [DATE] 11:00-15:00 (4h) [PERSON_NAME] Eeg Mille Wesseltoft" at bounding box center [476, 363] width 154 height 67
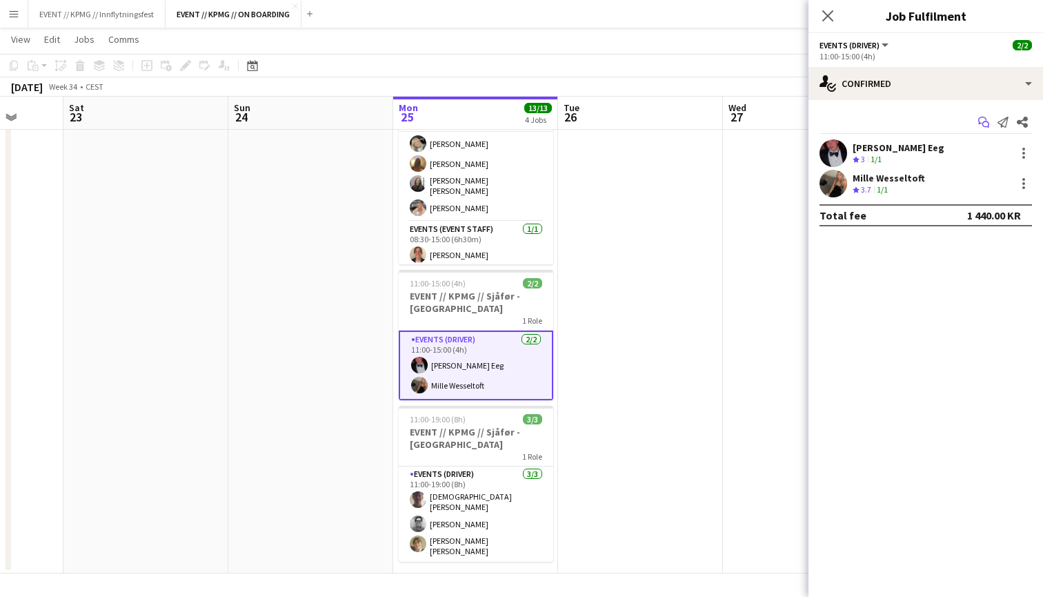
click at [981, 118] on icon "Start chat" at bounding box center [983, 122] width 11 height 11
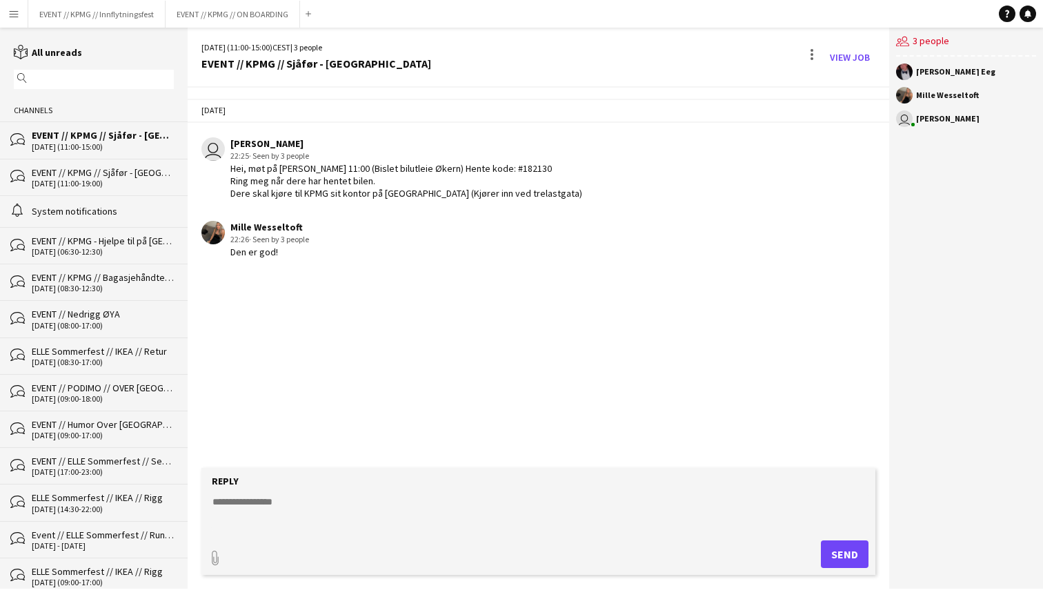
click at [379, 489] on form "Reply paperclip Send" at bounding box center [538, 521] width 674 height 107
click at [332, 497] on textarea at bounding box center [541, 512] width 660 height 36
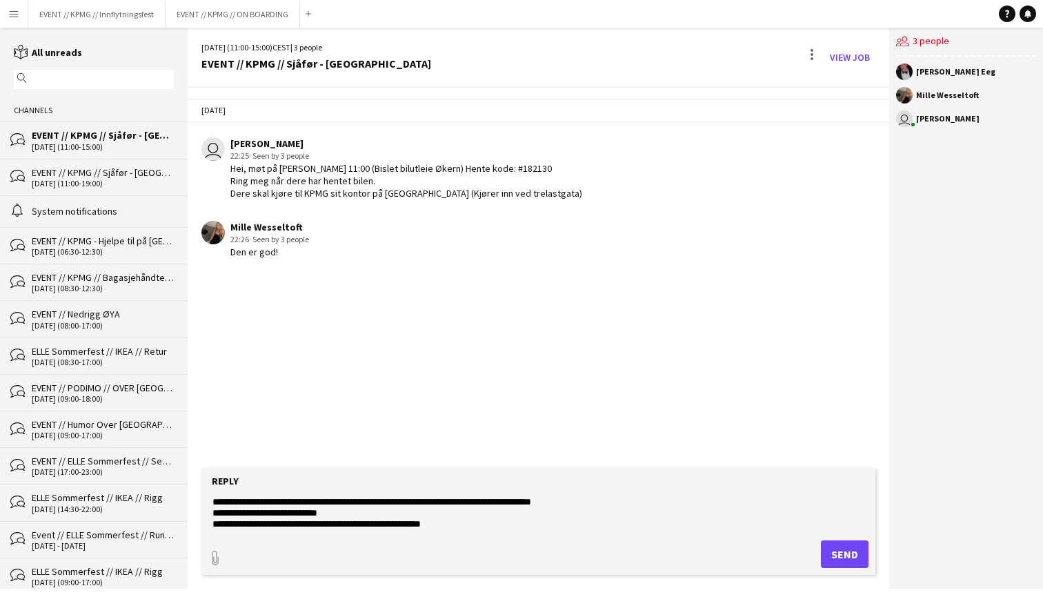
type textarea "**********"
click at [828, 545] on button "Send" at bounding box center [845, 554] width 48 height 28
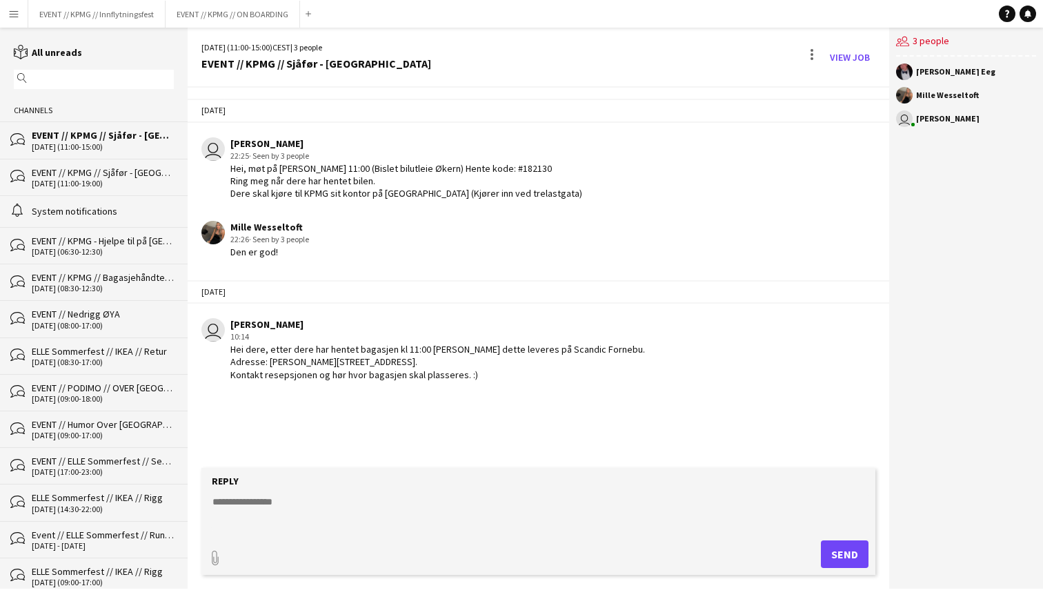
drag, startPoint x: 473, startPoint y: 375, endPoint x: 223, endPoint y: 353, distance: 250.6
click at [223, 352] on div "user [PERSON_NAME] 10:14 Hei dere, etter dere har hentet bagasjen kl 11:00 [PER…" at bounding box center [481, 349] width 561 height 63
copy div "Hei dere, etter dere har hentet bagasjen kl 11:00 [PERSON_NAME] dette leveres p…"
click at [131, 166] on div "EVENT // KPMG // Sjåfør - [GEOGRAPHIC_DATA]" at bounding box center [103, 172] width 142 height 12
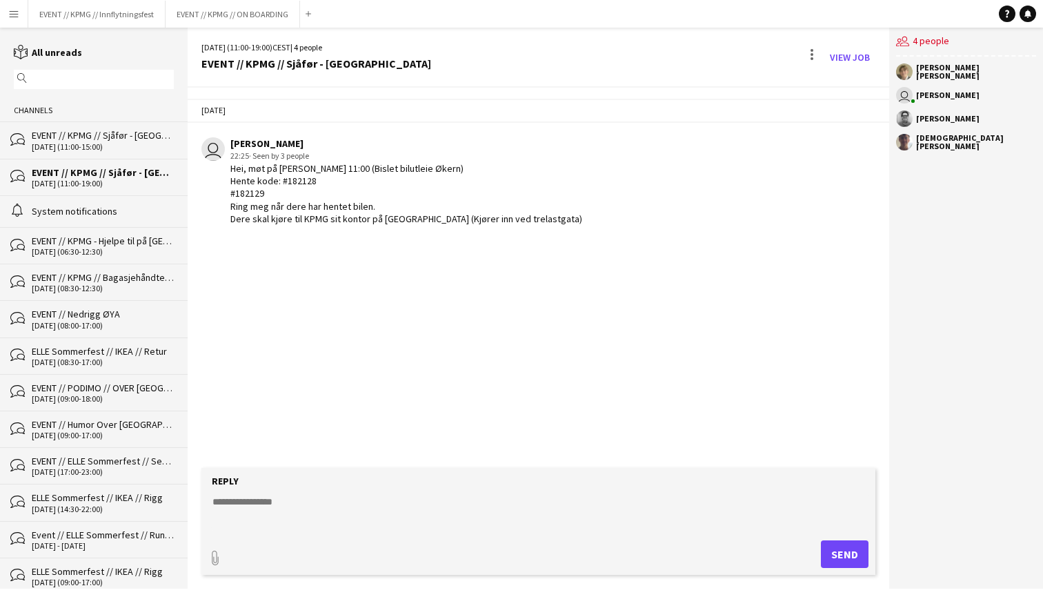
click at [392, 497] on textarea at bounding box center [541, 512] width 660 height 36
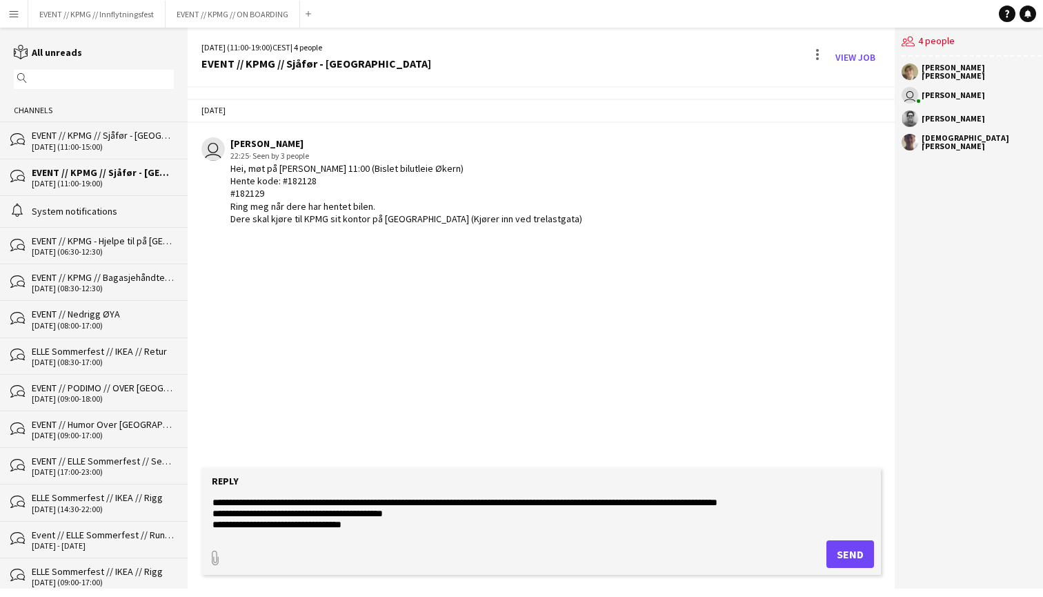
scroll to position [43, 0]
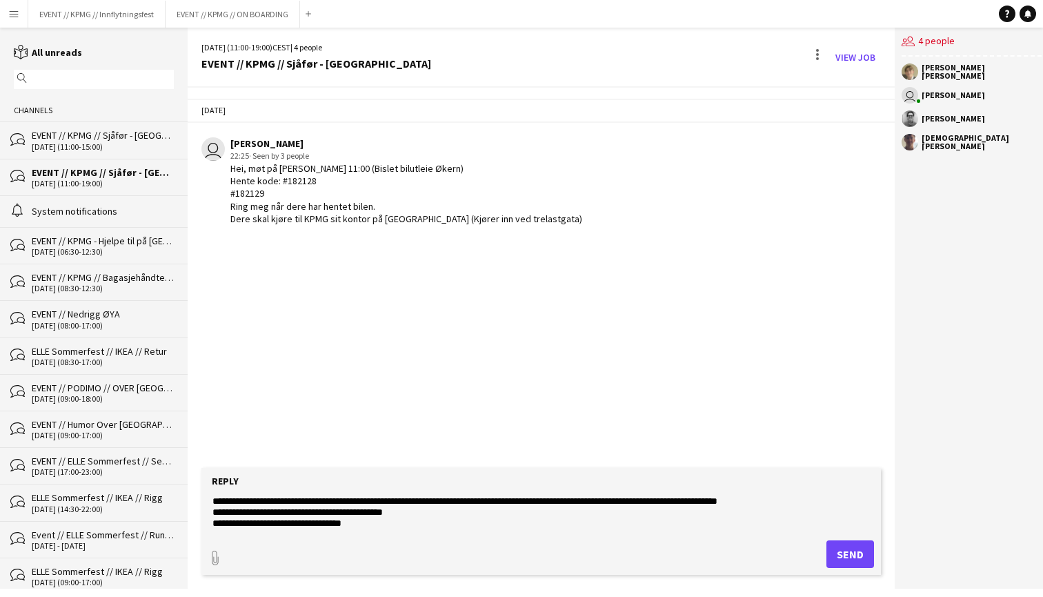
type textarea "**********"
click at [836, 554] on button "Send" at bounding box center [850, 554] width 48 height 28
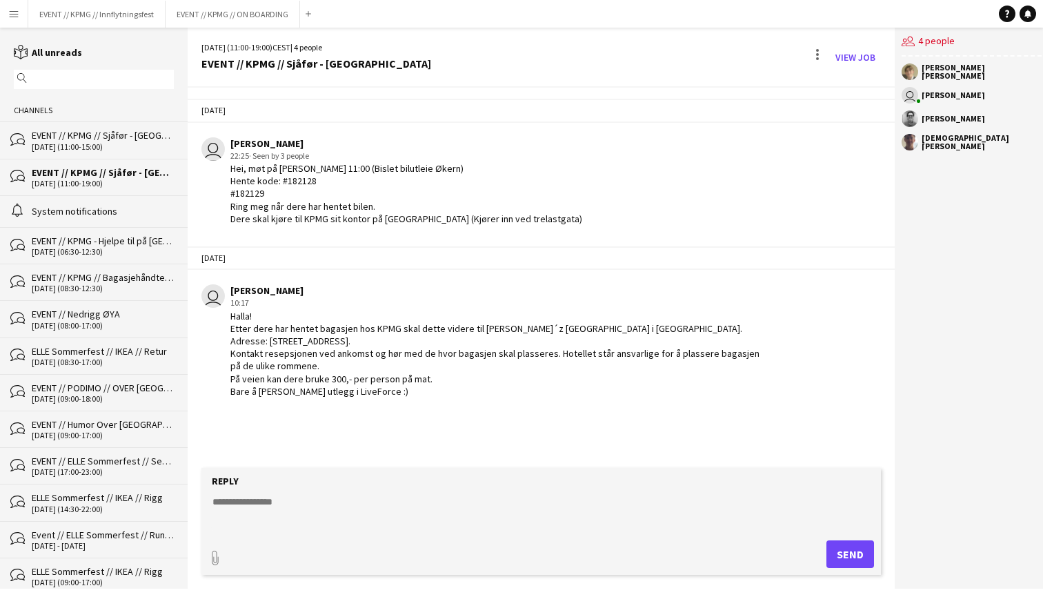
scroll to position [0, 0]
click at [484, 497] on textarea at bounding box center [541, 512] width 660 height 36
